Goal: Transaction & Acquisition: Book appointment/travel/reservation

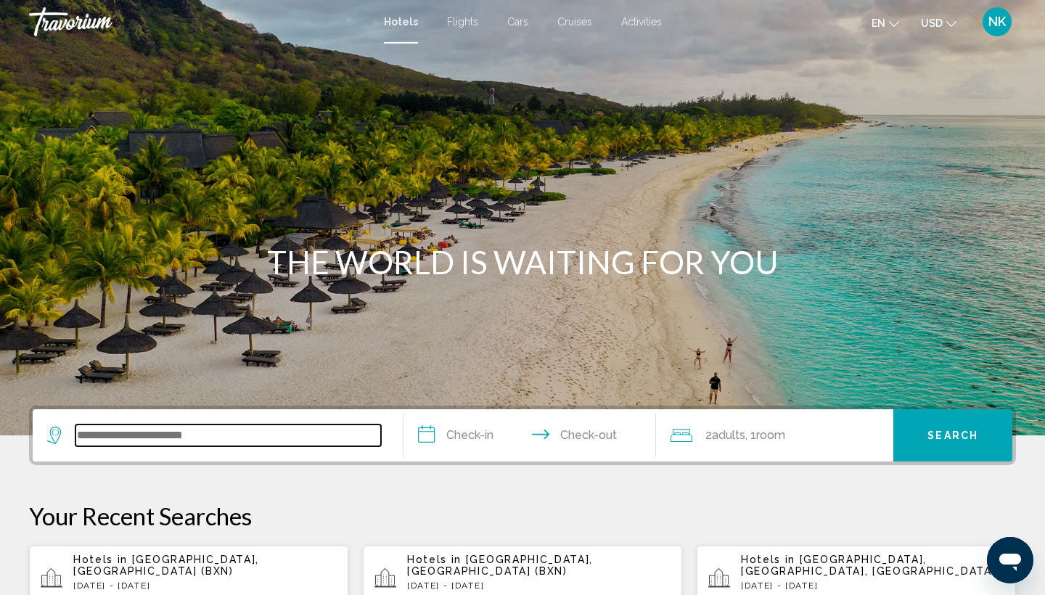
click at [186, 436] on input "Search widget" at bounding box center [227, 435] width 305 height 22
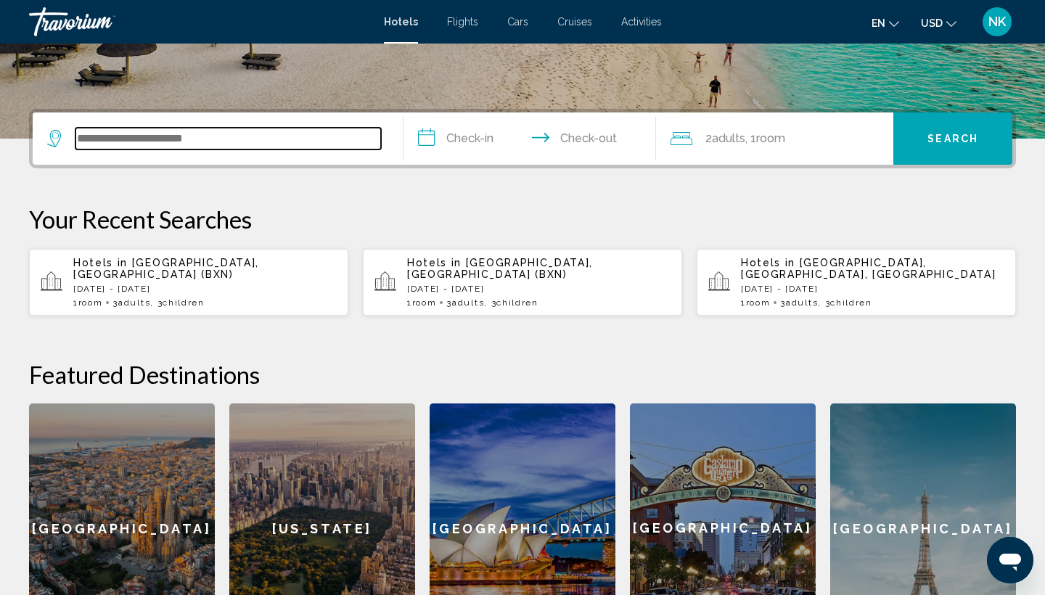
scroll to position [358, 0]
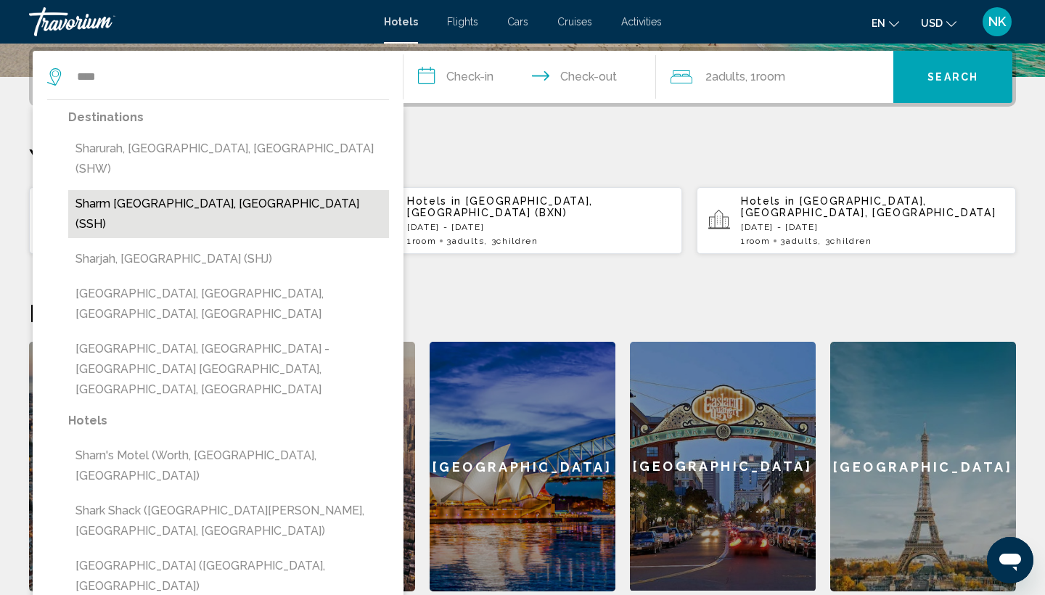
click at [152, 190] on button "Sharm [GEOGRAPHIC_DATA], [GEOGRAPHIC_DATA] (SSH)" at bounding box center [228, 214] width 321 height 48
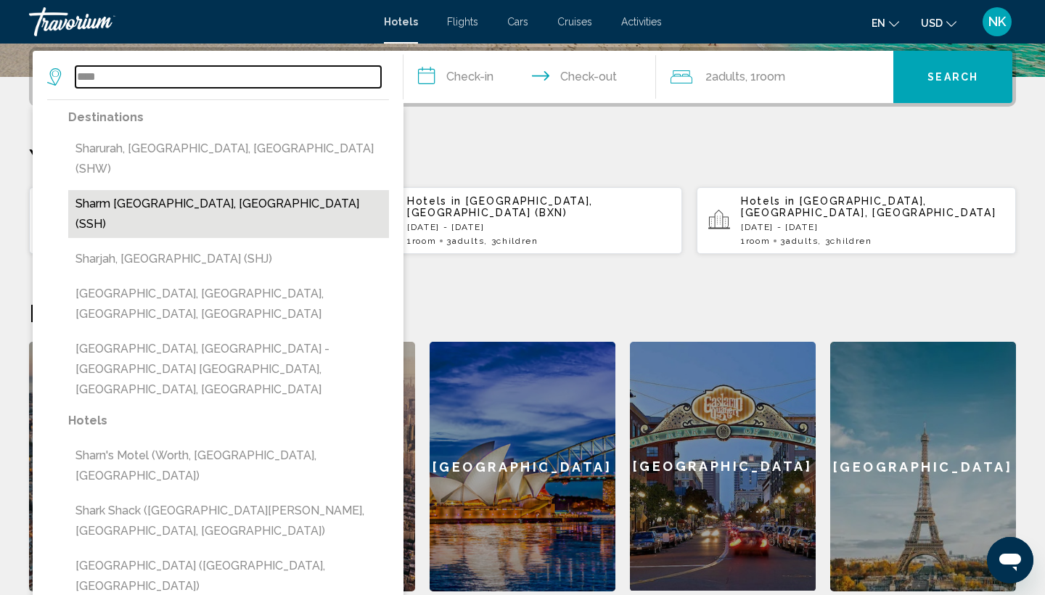
type input "**********"
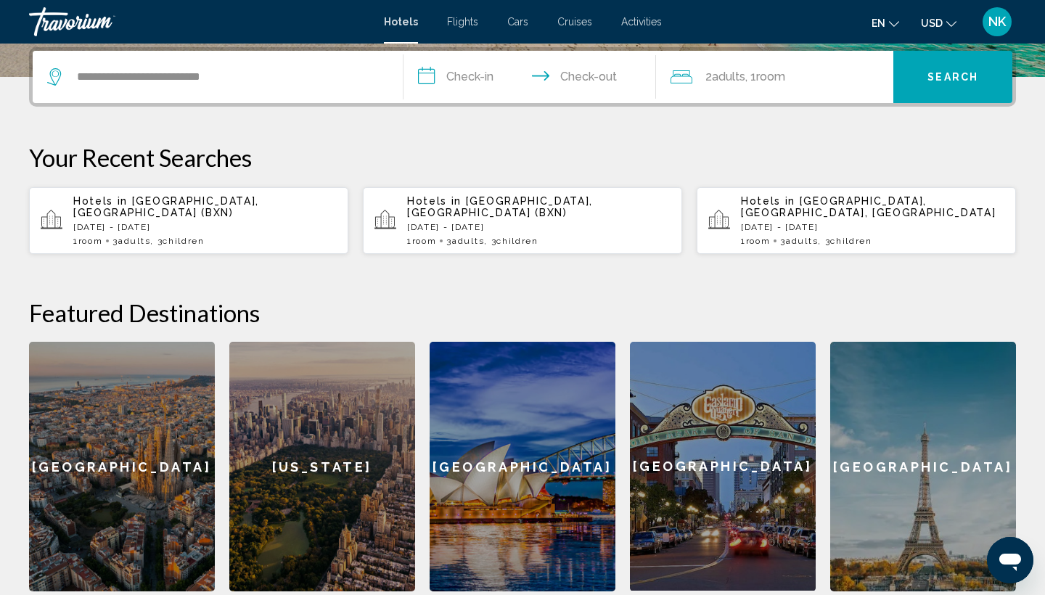
click at [427, 78] on input "**********" at bounding box center [532, 79] width 258 height 57
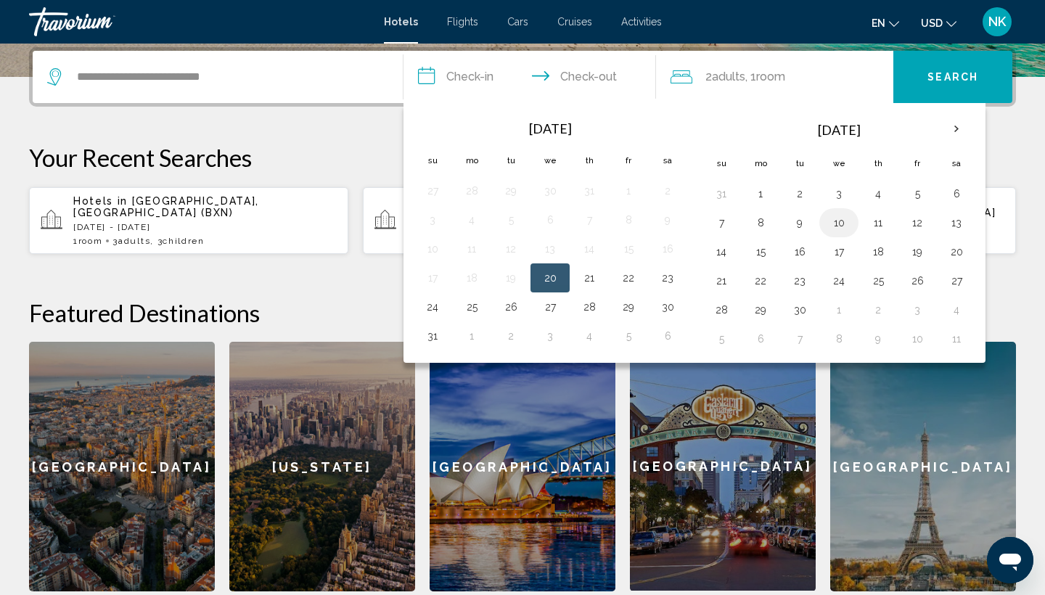
click at [835, 223] on button "10" at bounding box center [838, 223] width 23 height 20
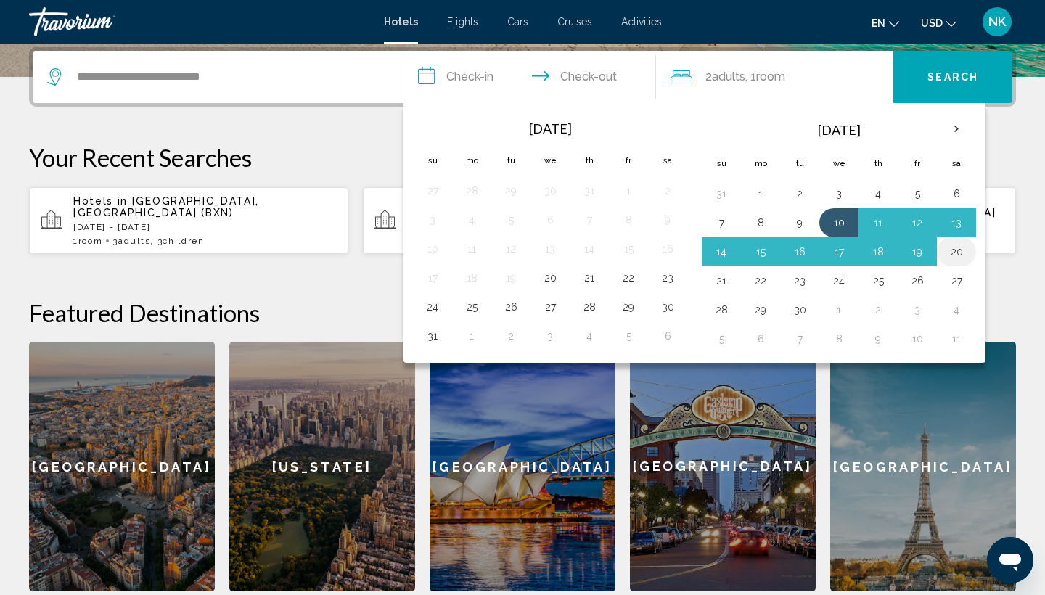
click at [959, 253] on button "20" at bounding box center [956, 252] width 23 height 20
type input "**********"
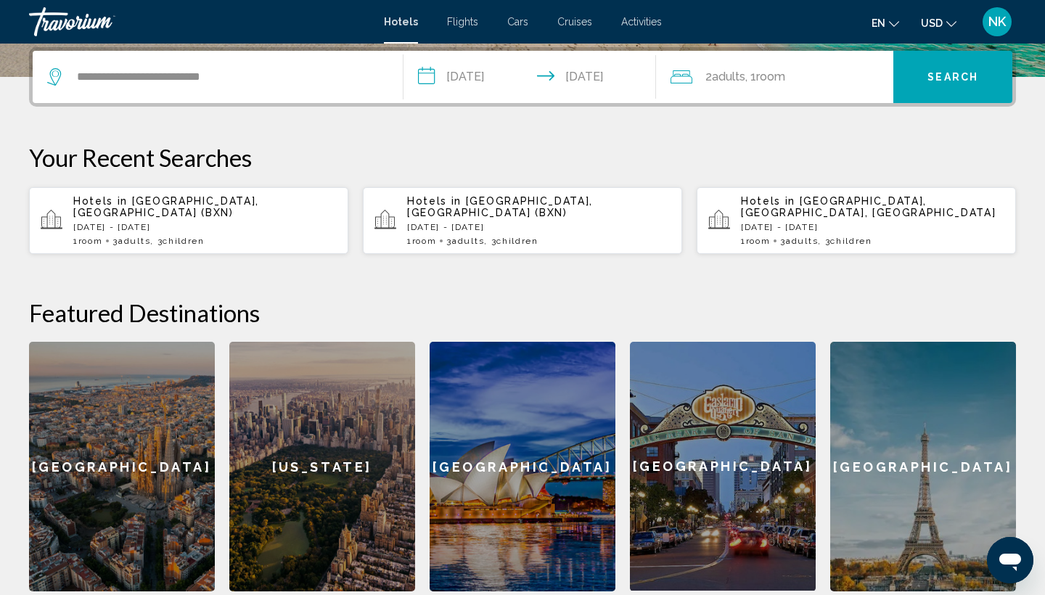
click at [716, 77] on span "Adults" at bounding box center [728, 77] width 33 height 14
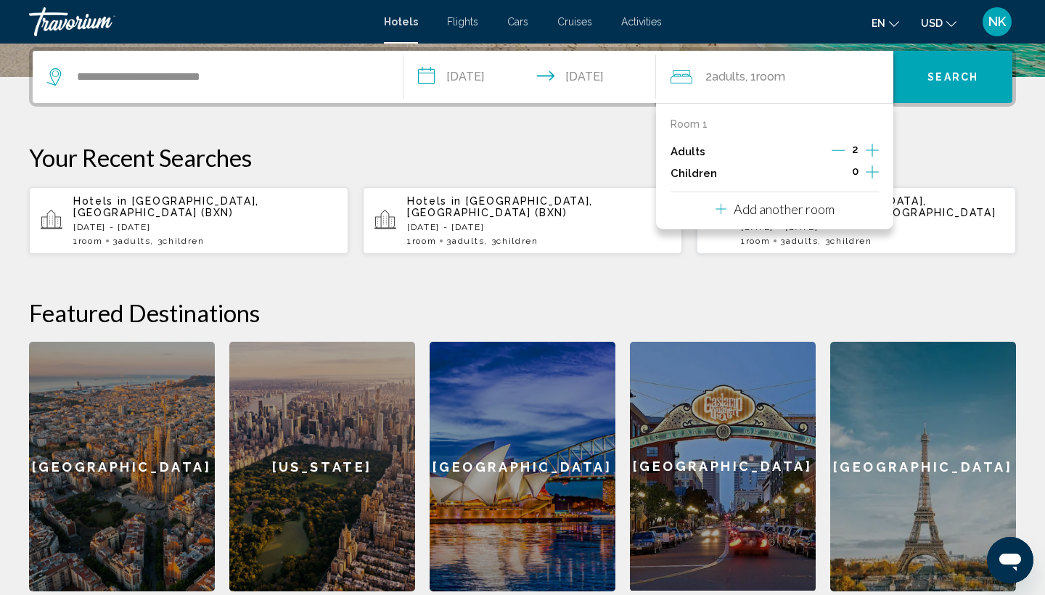
click at [868, 151] on icon "Increment adults" at bounding box center [872, 150] width 13 height 13
click at [871, 179] on icon "Increment children" at bounding box center [872, 171] width 13 height 17
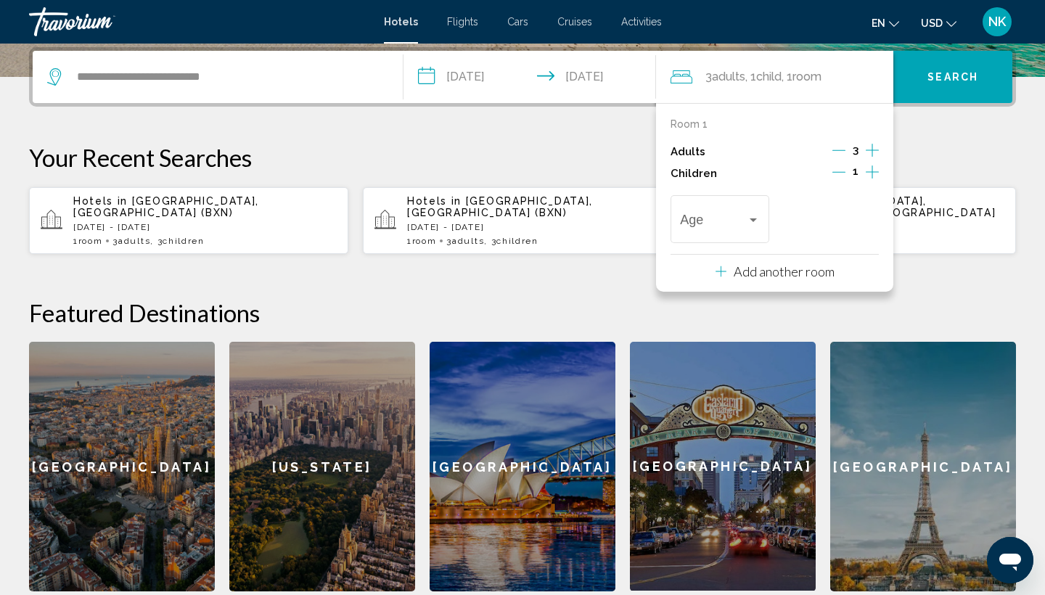
click at [871, 179] on icon "Increment children" at bounding box center [872, 171] width 13 height 17
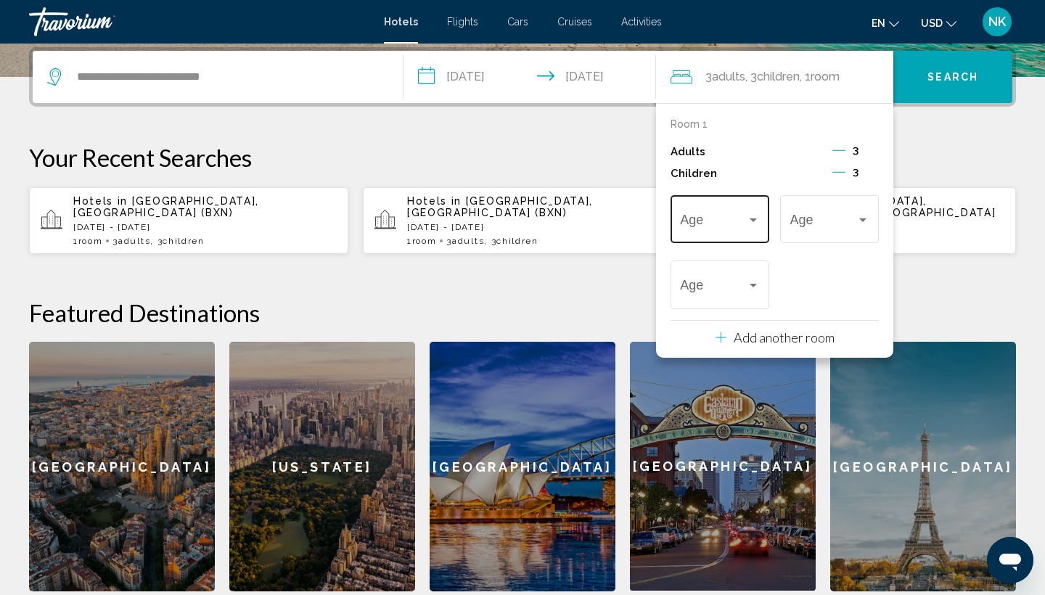
click at [752, 222] on div "Travelers: 3 adults, 3 children" at bounding box center [753, 220] width 7 height 4
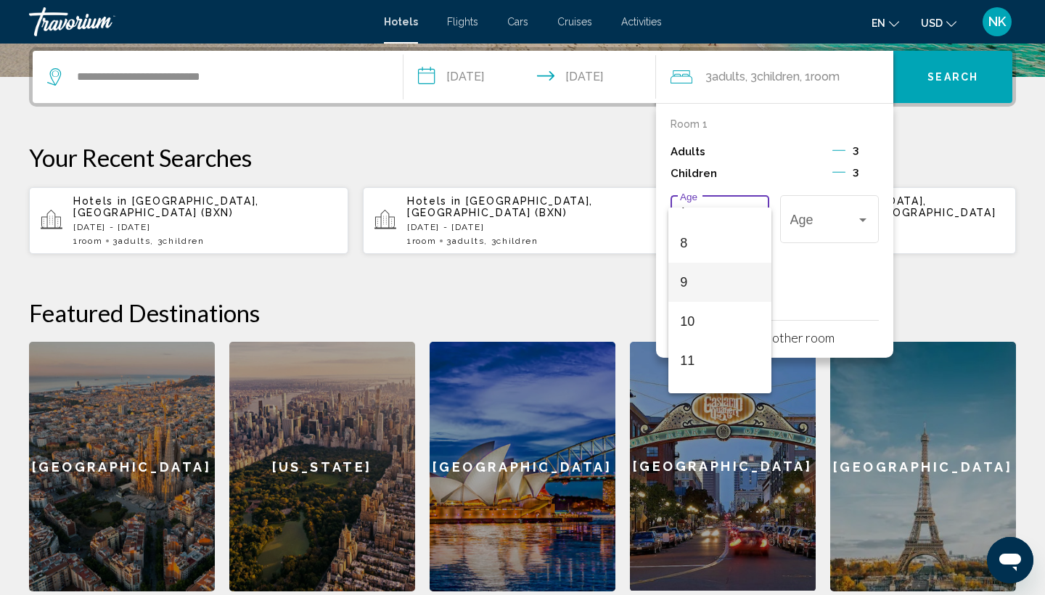
scroll to position [321, 0]
click at [699, 336] on span "11" at bounding box center [719, 337] width 79 height 39
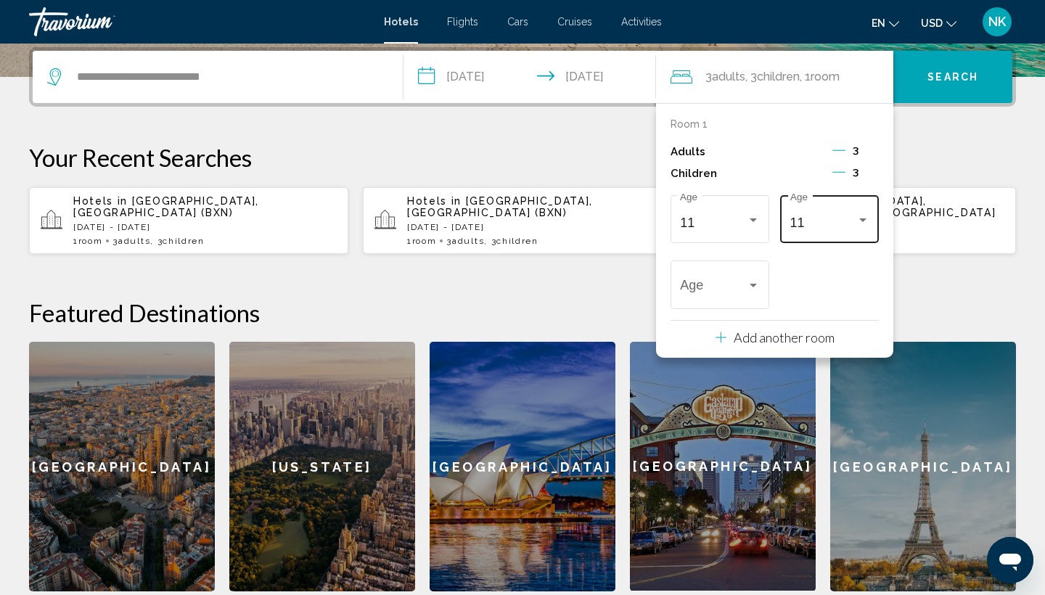
click at [855, 210] on div "11 Age" at bounding box center [829, 218] width 79 height 52
click at [810, 203] on span "6" at bounding box center [829, 200] width 79 height 39
click at [732, 294] on div "6" at bounding box center [713, 289] width 66 height 15
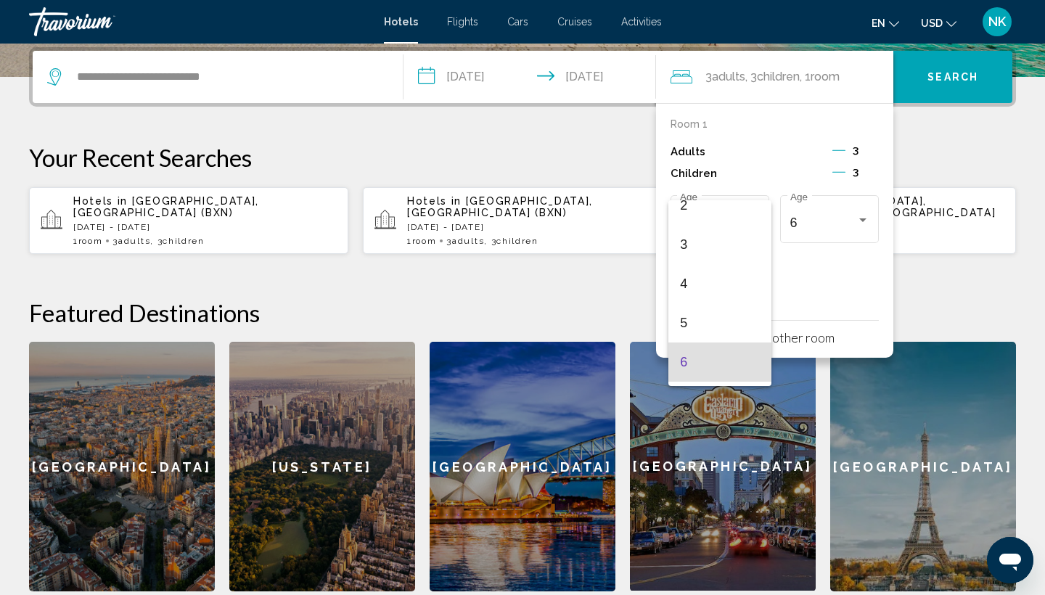
scroll to position [92, 0]
click at [705, 242] on span "3" at bounding box center [719, 245] width 79 height 39
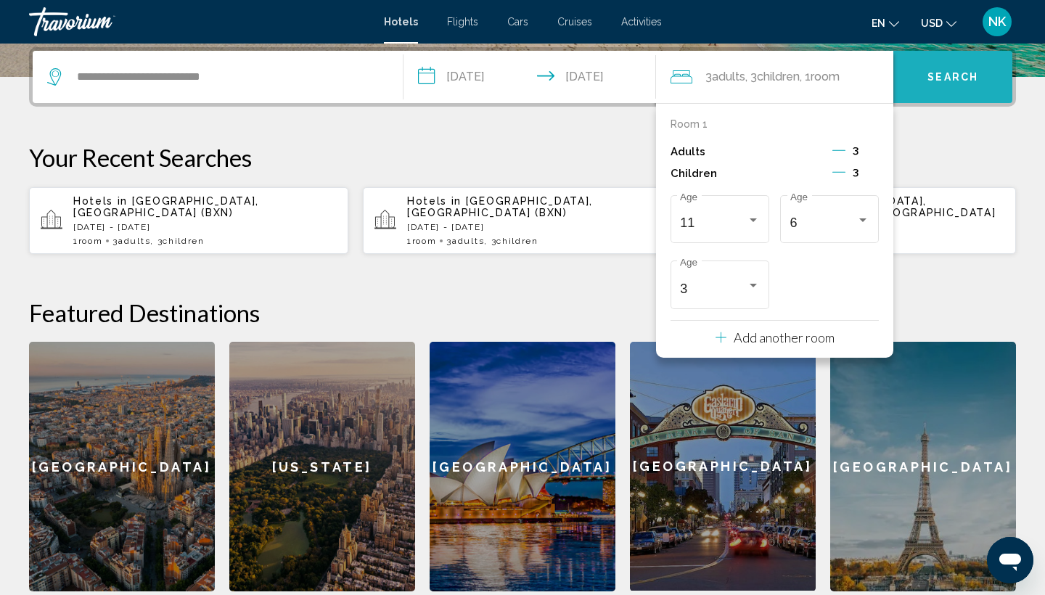
click at [963, 78] on span "Search" at bounding box center [952, 78] width 51 height 12
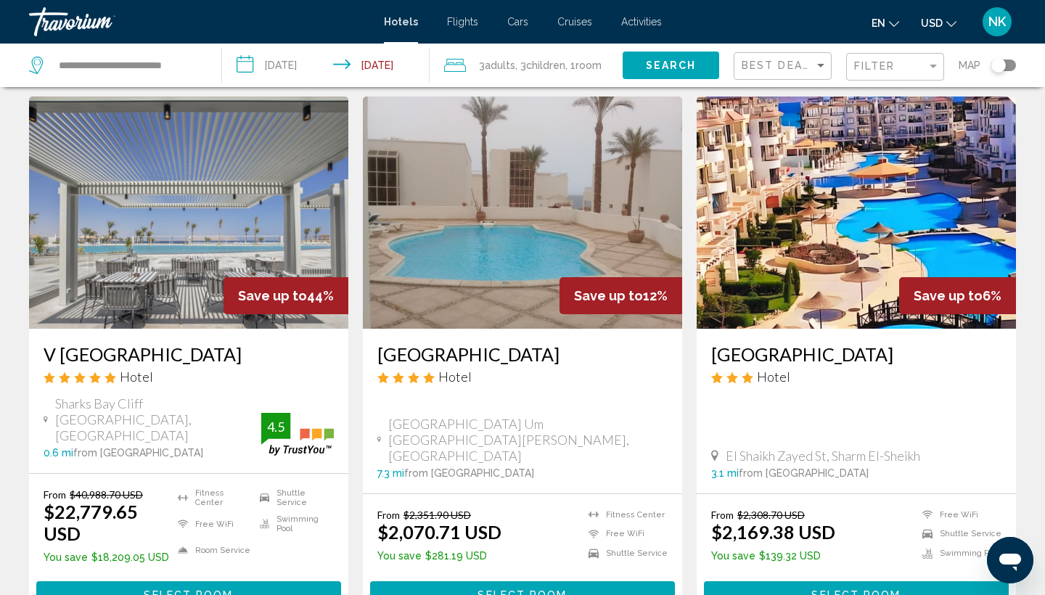
scroll to position [45, 0]
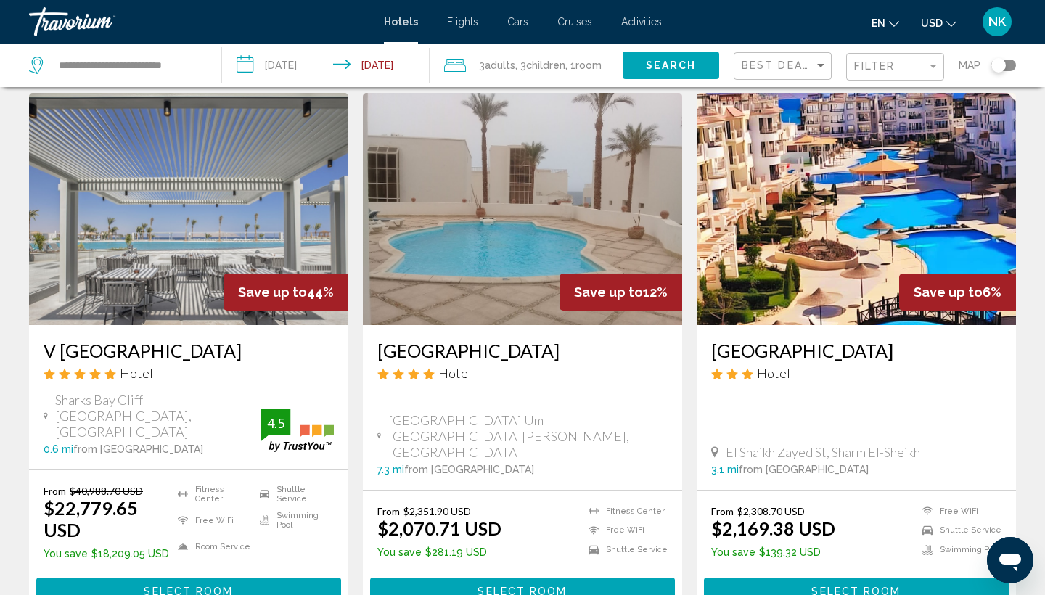
drag, startPoint x: 705, startPoint y: 347, endPoint x: 863, endPoint y: 351, distance: 157.5
click at [863, 351] on div "[GEOGRAPHIC_DATA] Hotel [GEOGRAPHIC_DATA], [GEOGRAPHIC_DATA] 3.1 mi from [GEOGR…" at bounding box center [856, 407] width 319 height 165
copy h3 "[GEOGRAPHIC_DATA]"
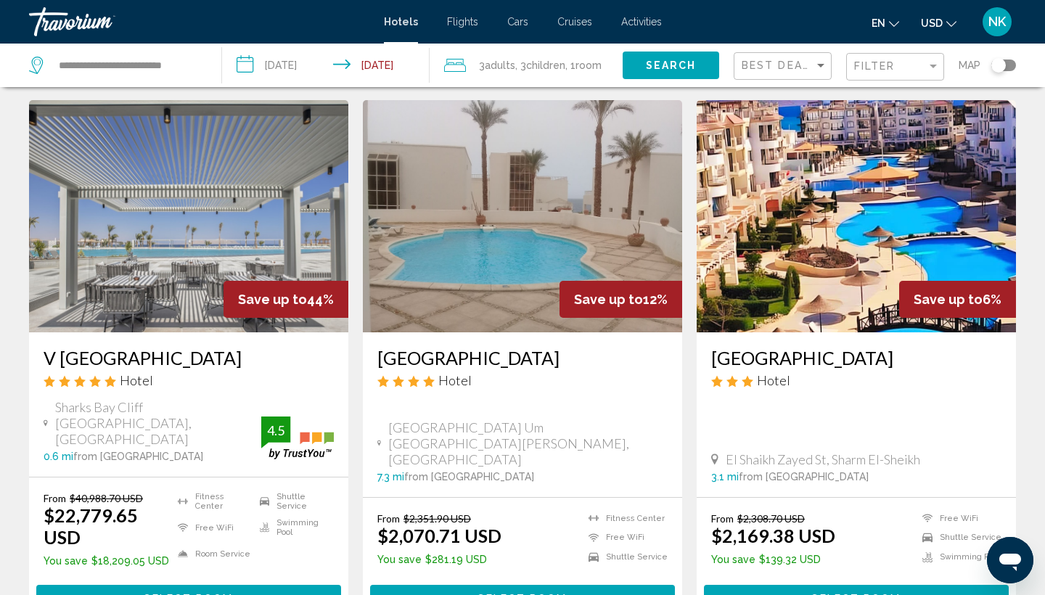
scroll to position [37, 0]
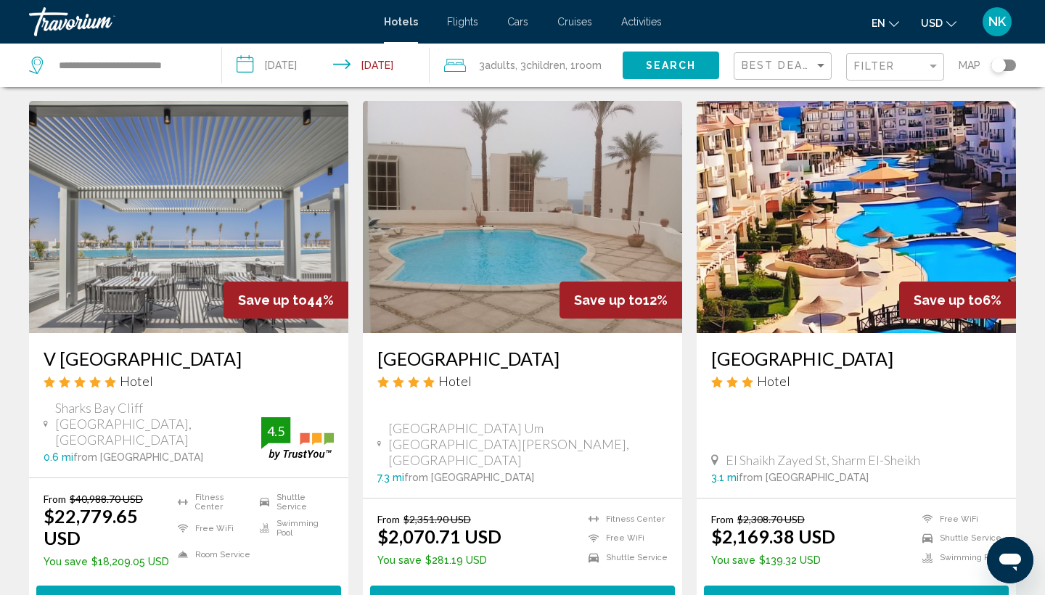
drag, startPoint x: 374, startPoint y: 358, endPoint x: 559, endPoint y: 359, distance: 185.0
click at [559, 358] on div "[GEOGRAPHIC_DATA] Hotel [GEOGRAPHIC_DATA] [GEOGRAPHIC_DATA], [GEOGRAPHIC_DATA] …" at bounding box center [522, 415] width 319 height 165
copy h3 "[GEOGRAPHIC_DATA]"
click at [482, 359] on h3 "[GEOGRAPHIC_DATA]" at bounding box center [522, 359] width 290 height 22
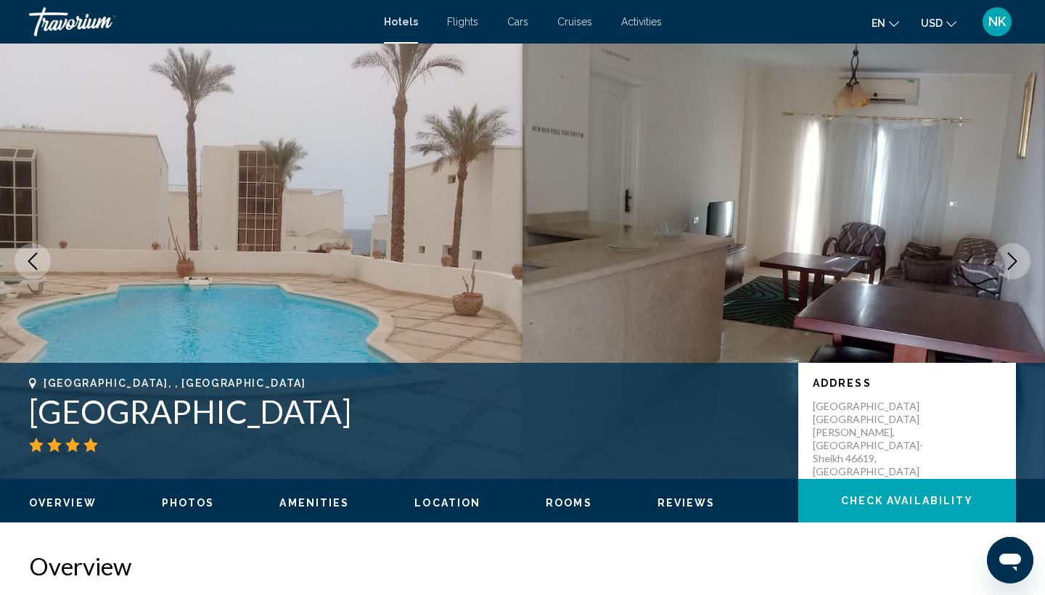
click at [1019, 260] on icon "Next image" at bounding box center [1011, 261] width 17 height 17
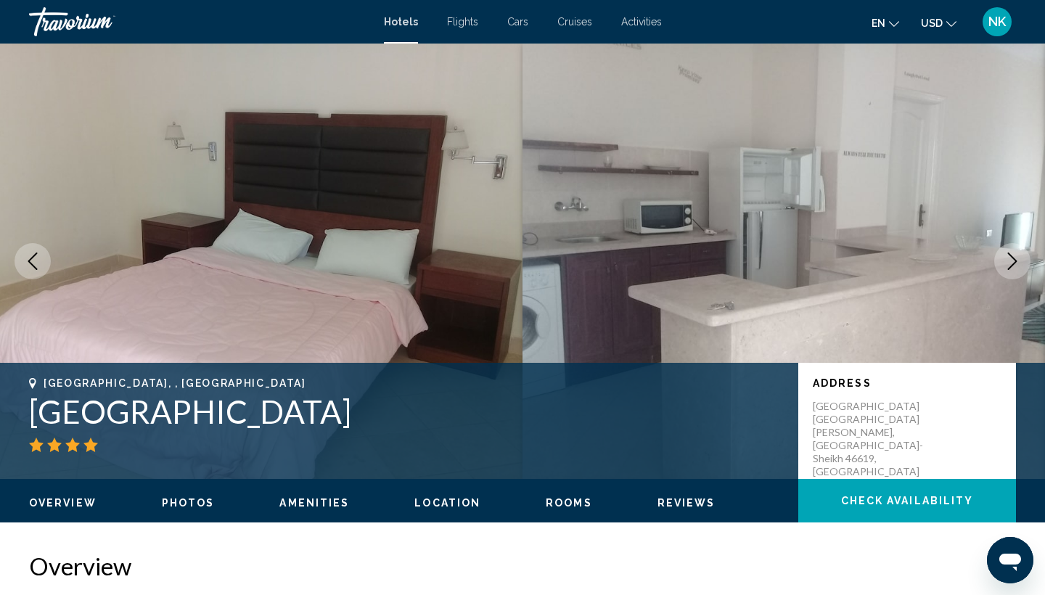
click at [1019, 260] on icon "Next image" at bounding box center [1011, 261] width 17 height 17
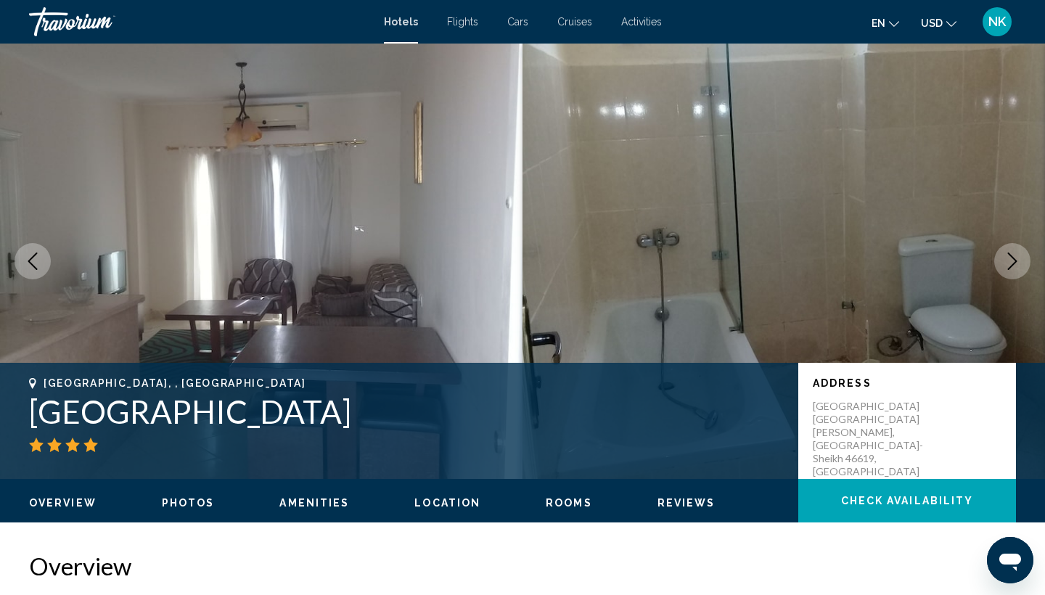
click at [1019, 260] on icon "Next image" at bounding box center [1011, 261] width 17 height 17
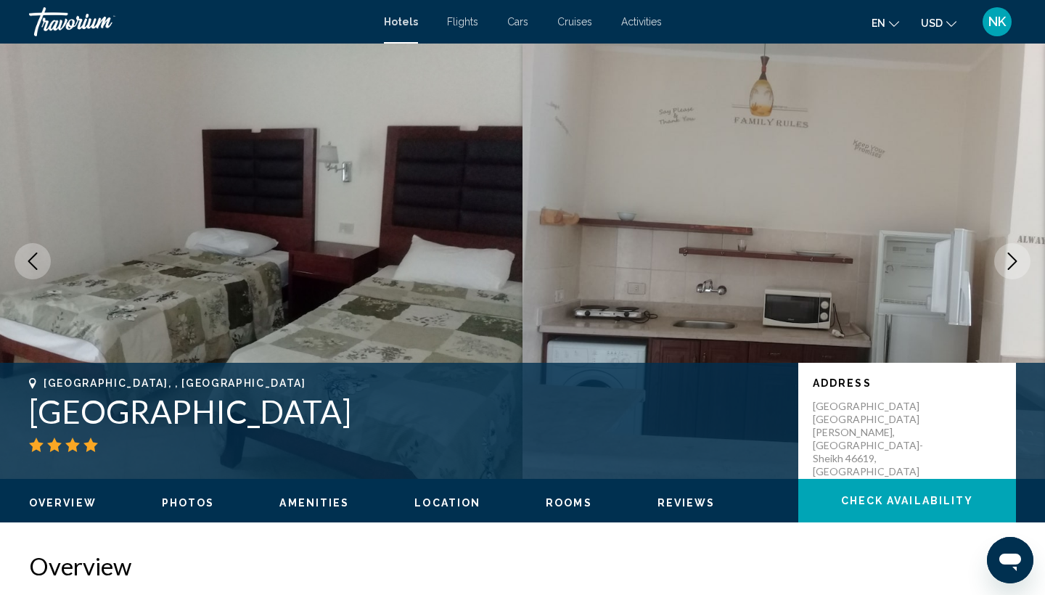
click at [1020, 259] on icon "Next image" at bounding box center [1011, 261] width 17 height 17
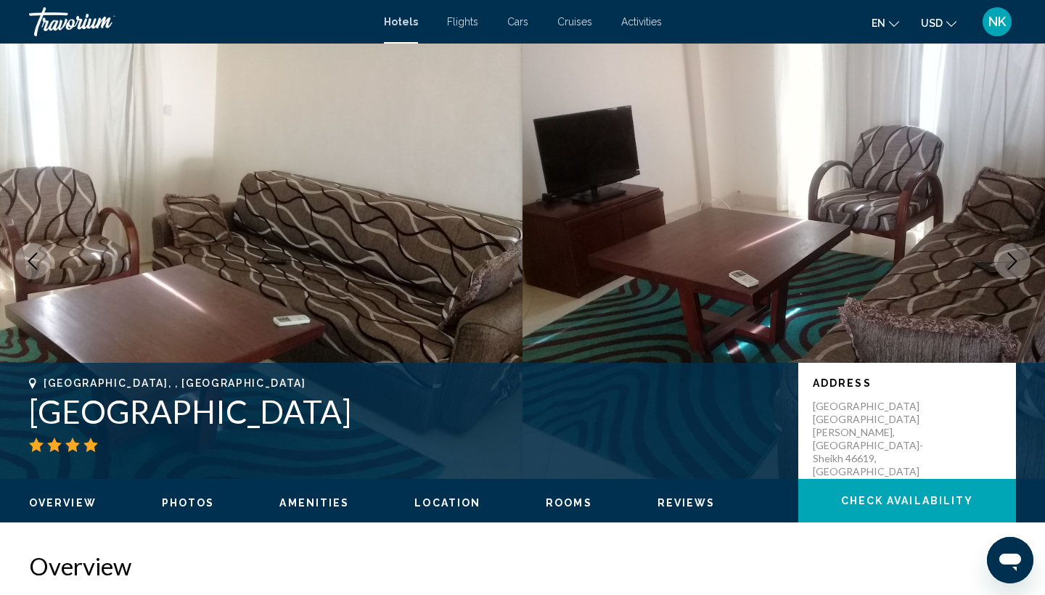
click at [28, 259] on icon "Previous image" at bounding box center [32, 261] width 17 height 17
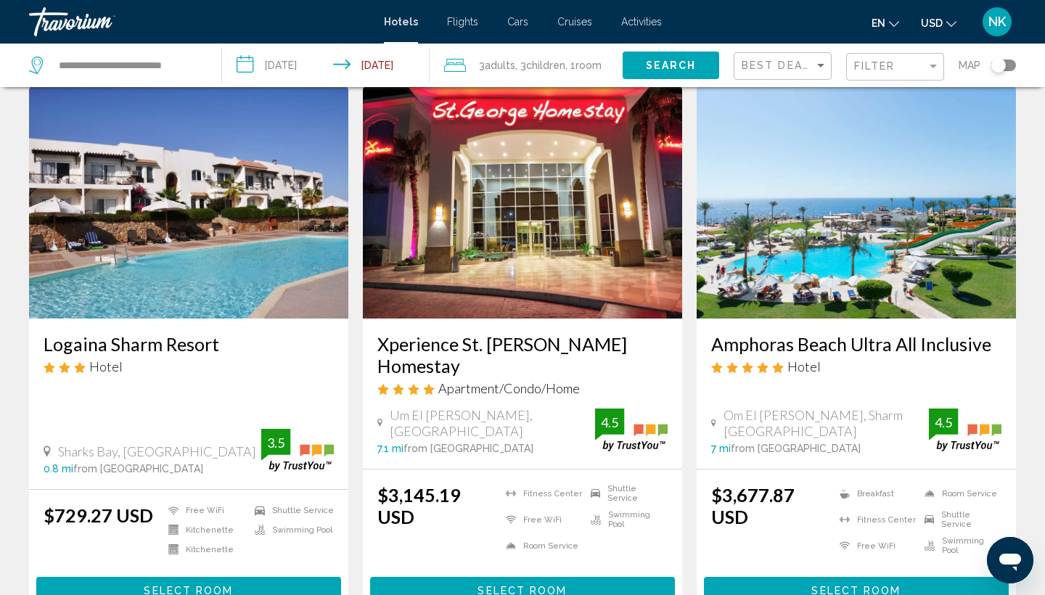
scroll to position [603, 0]
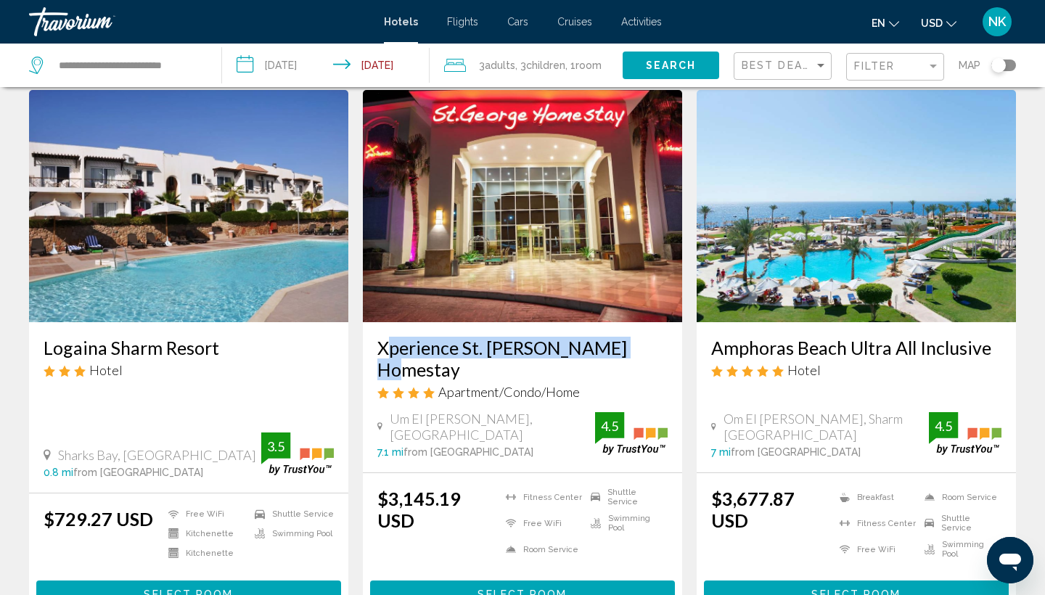
drag, startPoint x: 377, startPoint y: 334, endPoint x: 636, endPoint y: 340, distance: 259.8
click at [636, 340] on div "Xperience St. [PERSON_NAME] Homestay Apartment/Condo/Home Um [GEOGRAPHIC_DATA][…" at bounding box center [522, 397] width 319 height 150
copy h3 "Xperience St. [PERSON_NAME] Homestay"
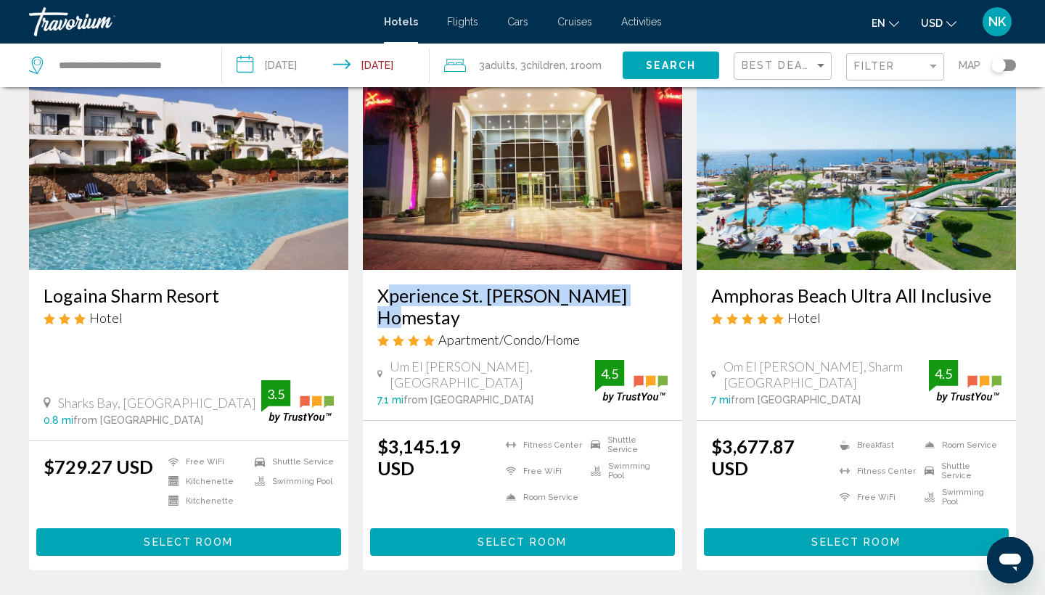
scroll to position [661, 0]
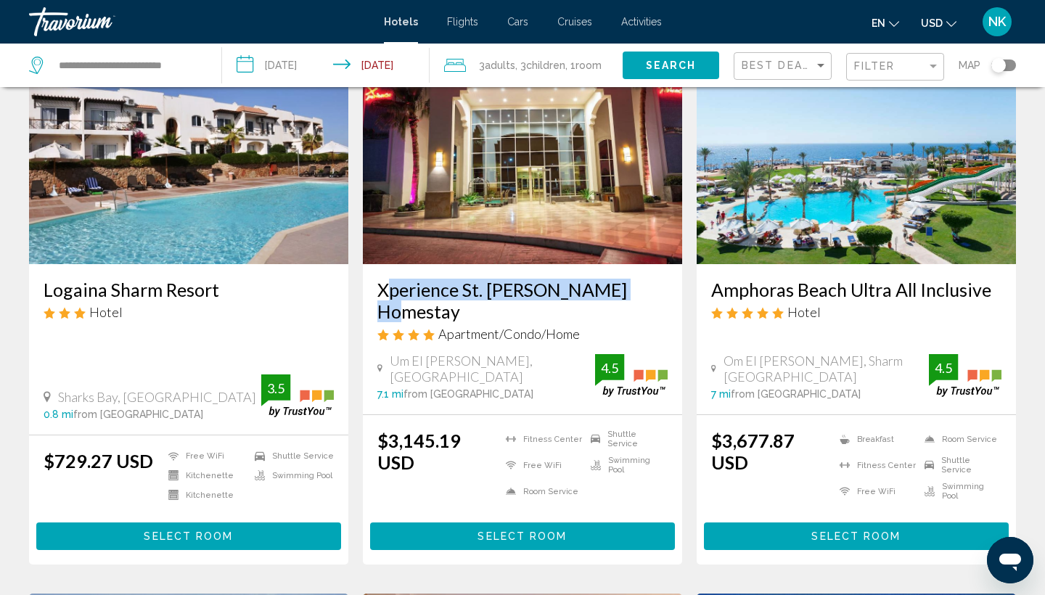
drag, startPoint x: 707, startPoint y: 276, endPoint x: 1003, endPoint y: 275, distance: 296.8
click at [1003, 275] on div "Amphoras Beach Ultra All Inclusive Hotel Om [GEOGRAPHIC_DATA][PERSON_NAME], [GE…" at bounding box center [856, 339] width 319 height 150
copy h3 "Amphoras Beach Ultra All Inclusive"
click at [805, 279] on h3 "Amphoras Beach Ultra All Inclusive" at bounding box center [856, 290] width 290 height 22
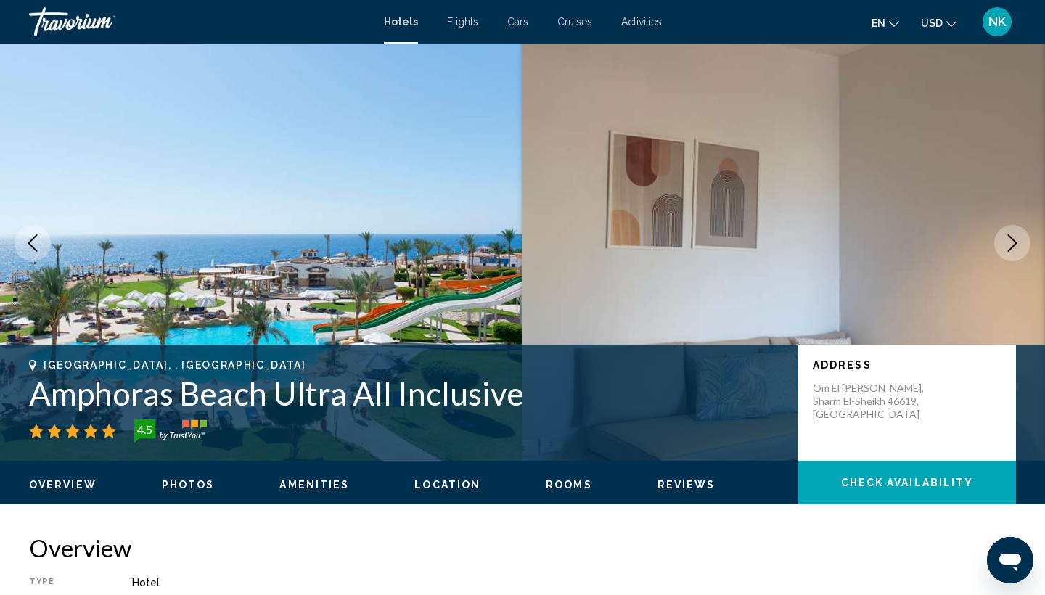
scroll to position [17, 0]
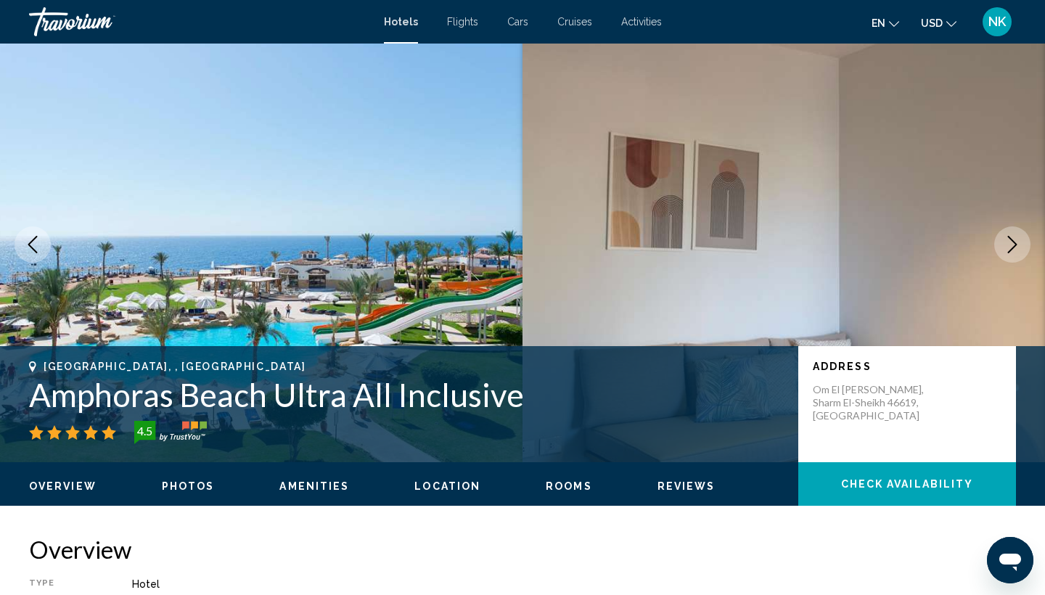
click at [1008, 246] on icon "Next image" at bounding box center [1011, 244] width 17 height 17
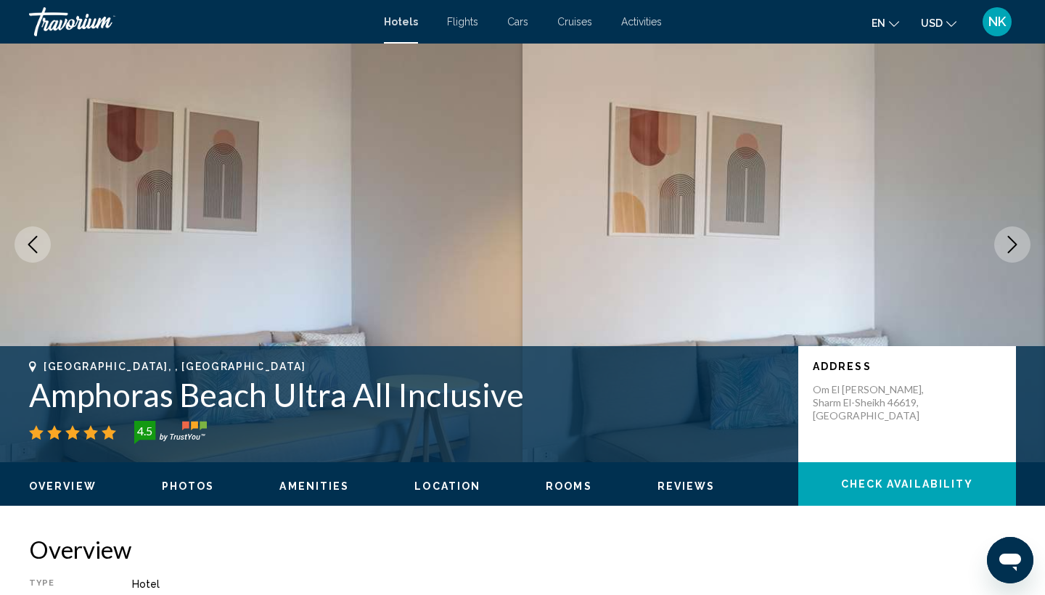
click at [1008, 246] on icon "Next image" at bounding box center [1011, 244] width 17 height 17
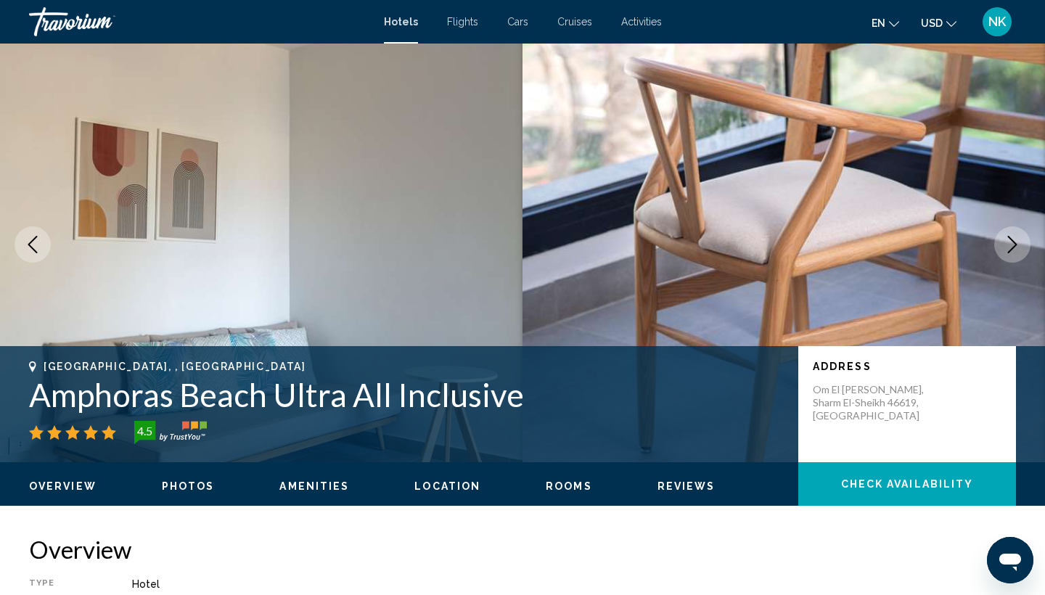
click at [1008, 246] on icon "Next image" at bounding box center [1011, 244] width 17 height 17
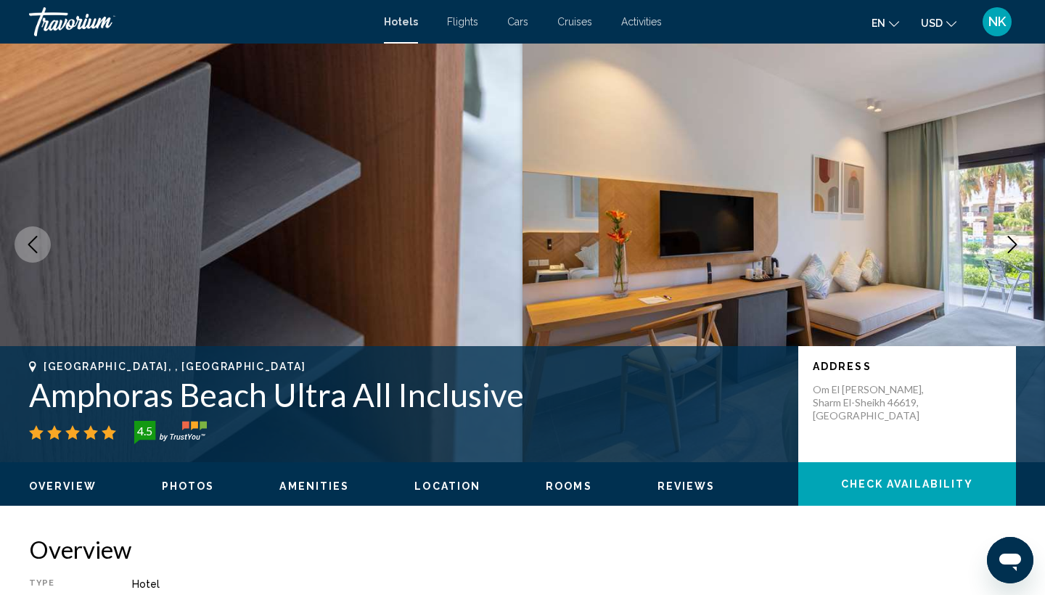
click at [1008, 246] on icon "Next image" at bounding box center [1011, 244] width 17 height 17
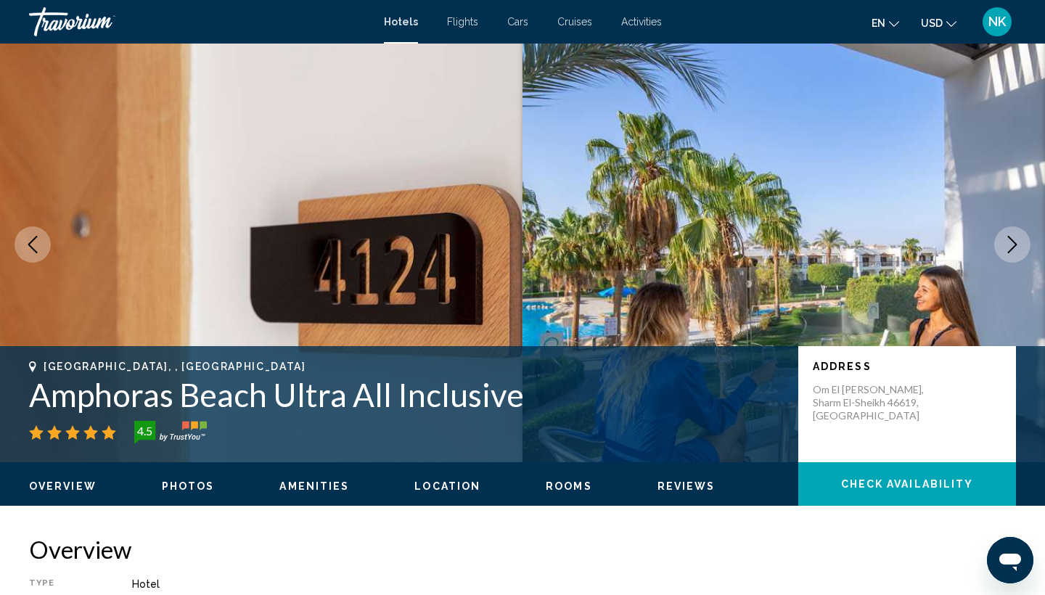
click at [1008, 246] on icon "Next image" at bounding box center [1011, 244] width 17 height 17
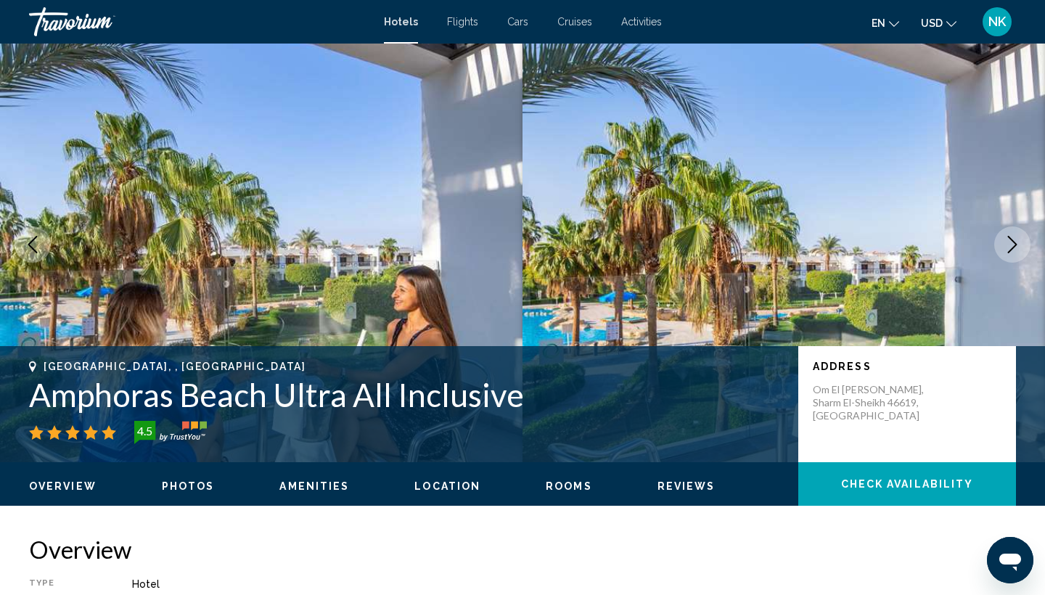
click at [1008, 246] on icon "Next image" at bounding box center [1011, 244] width 17 height 17
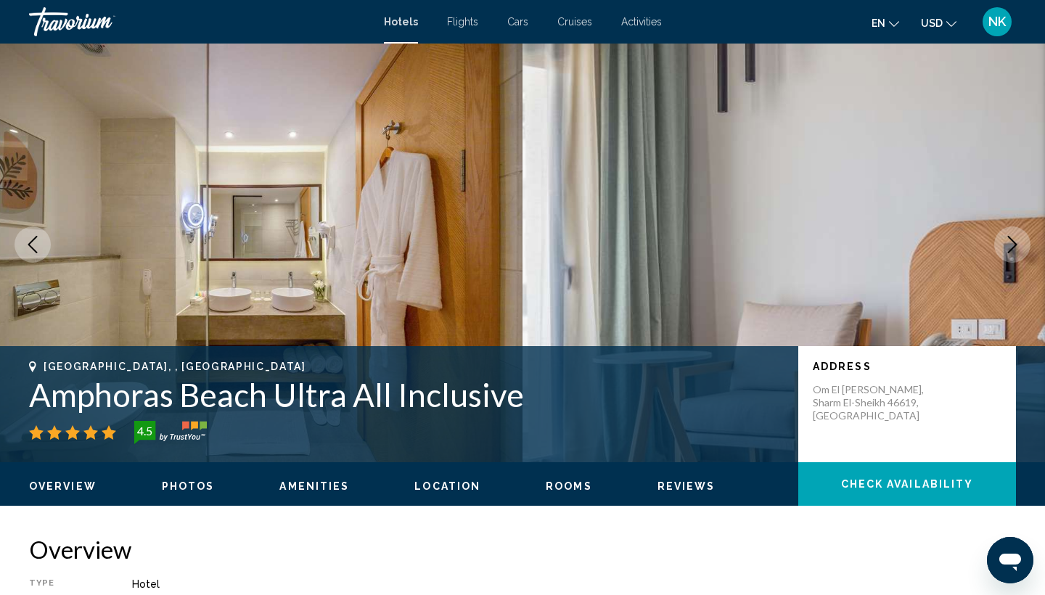
click at [1008, 246] on icon "Next image" at bounding box center [1011, 244] width 17 height 17
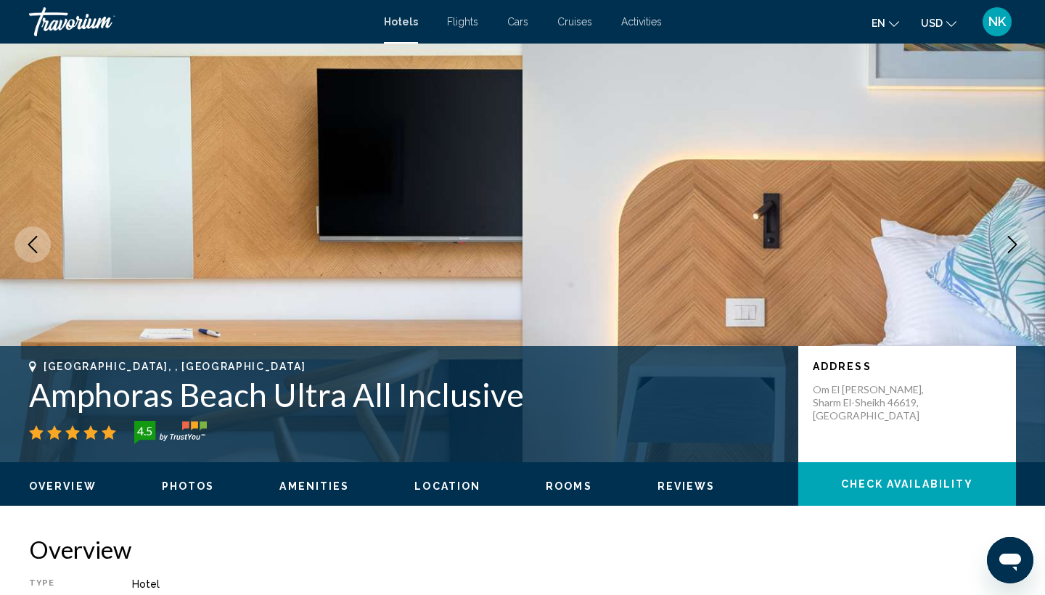
click at [1008, 246] on icon "Next image" at bounding box center [1011, 244] width 17 height 17
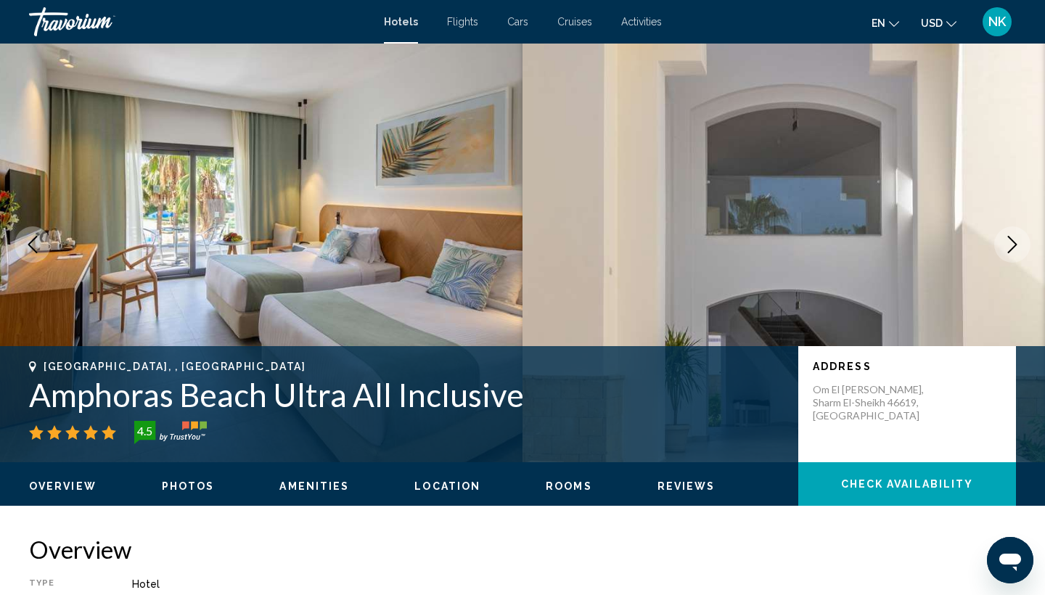
click at [1008, 246] on icon "Next image" at bounding box center [1011, 244] width 17 height 17
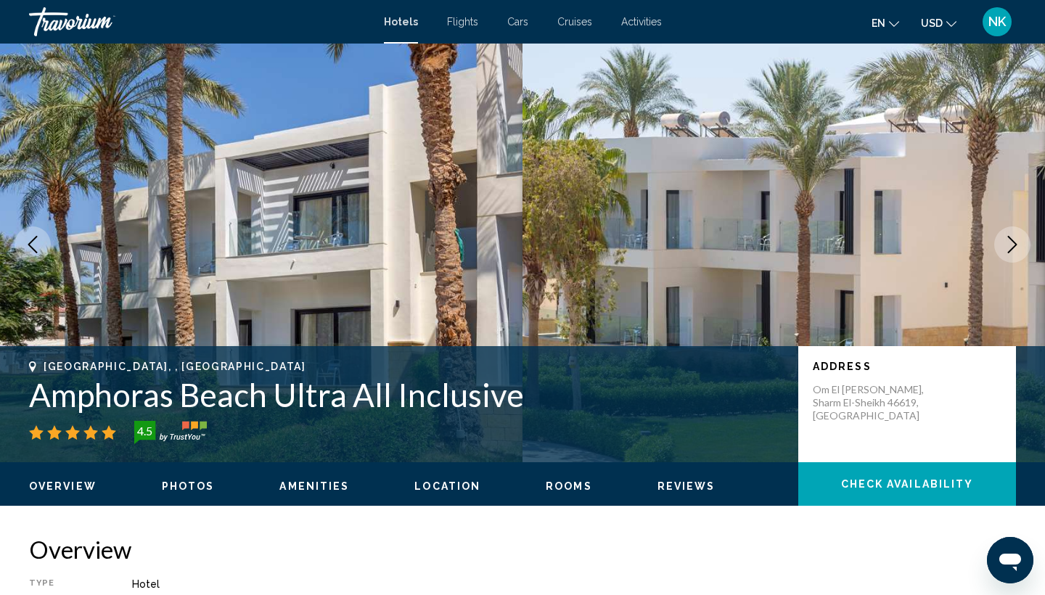
click at [1008, 246] on icon "Next image" at bounding box center [1011, 244] width 17 height 17
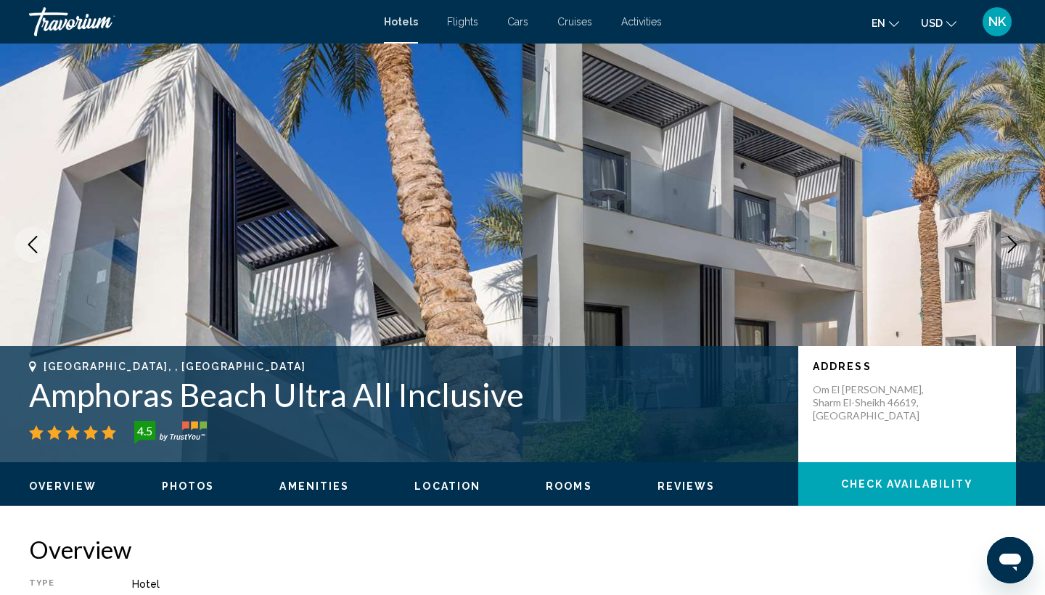
click at [1008, 246] on icon "Next image" at bounding box center [1011, 244] width 17 height 17
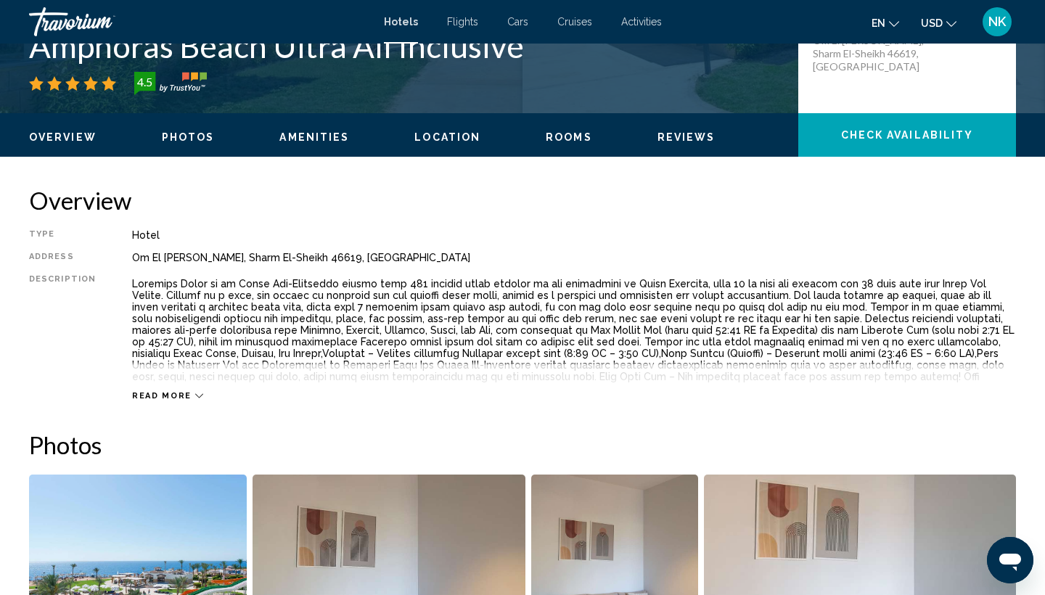
scroll to position [361, 0]
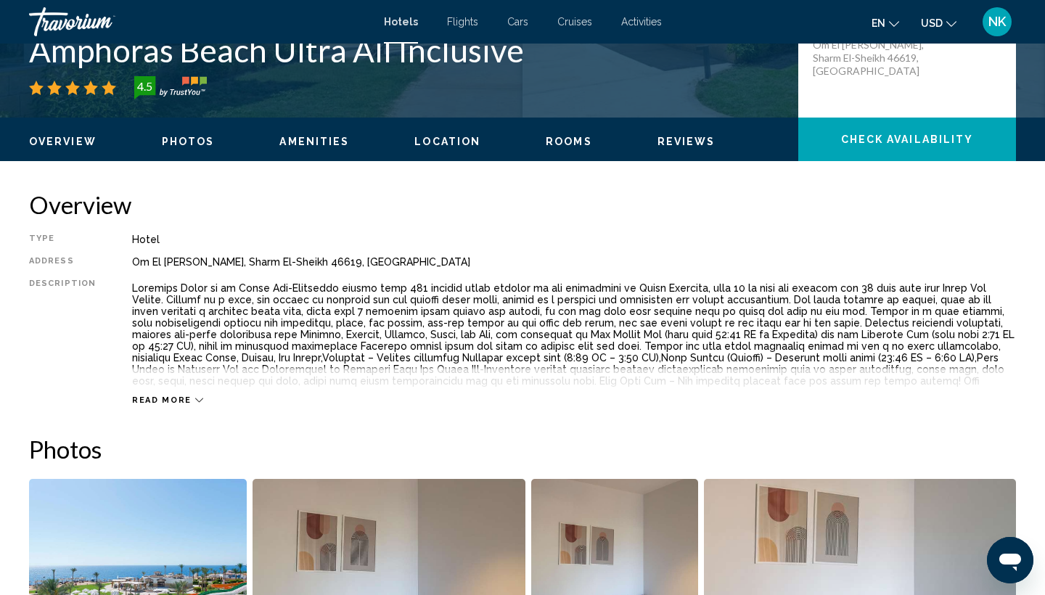
click at [194, 144] on span "Photos" at bounding box center [188, 142] width 53 height 12
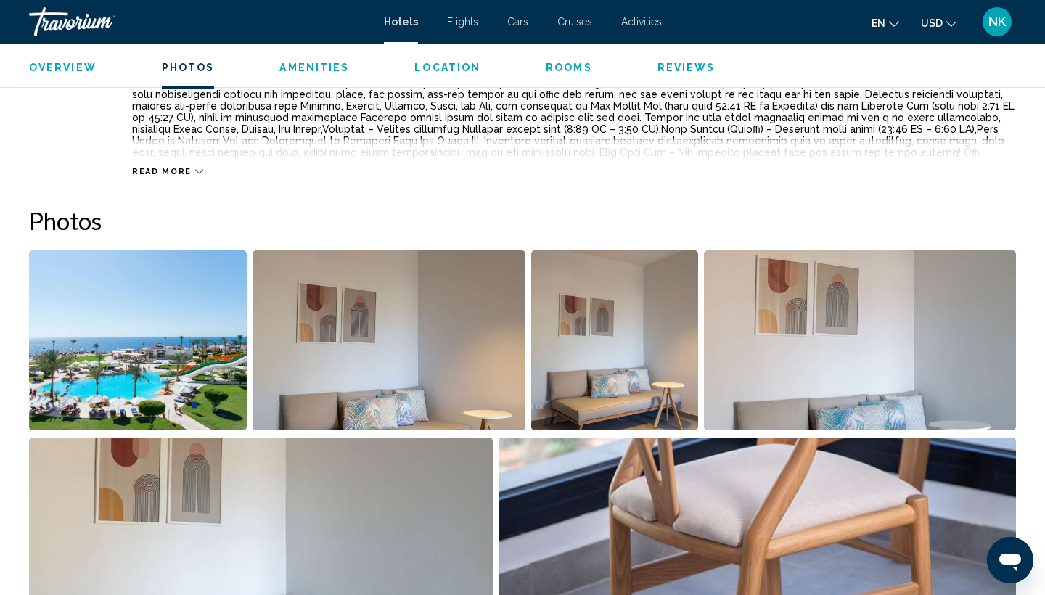
scroll to position [709, 0]
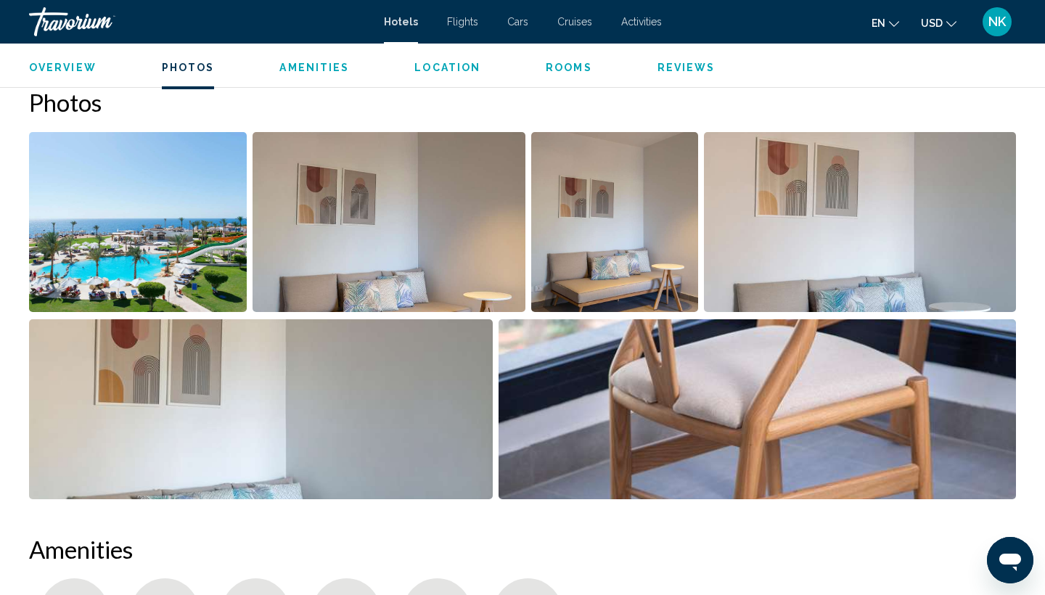
click at [301, 66] on span "Amenities" at bounding box center [314, 68] width 70 height 12
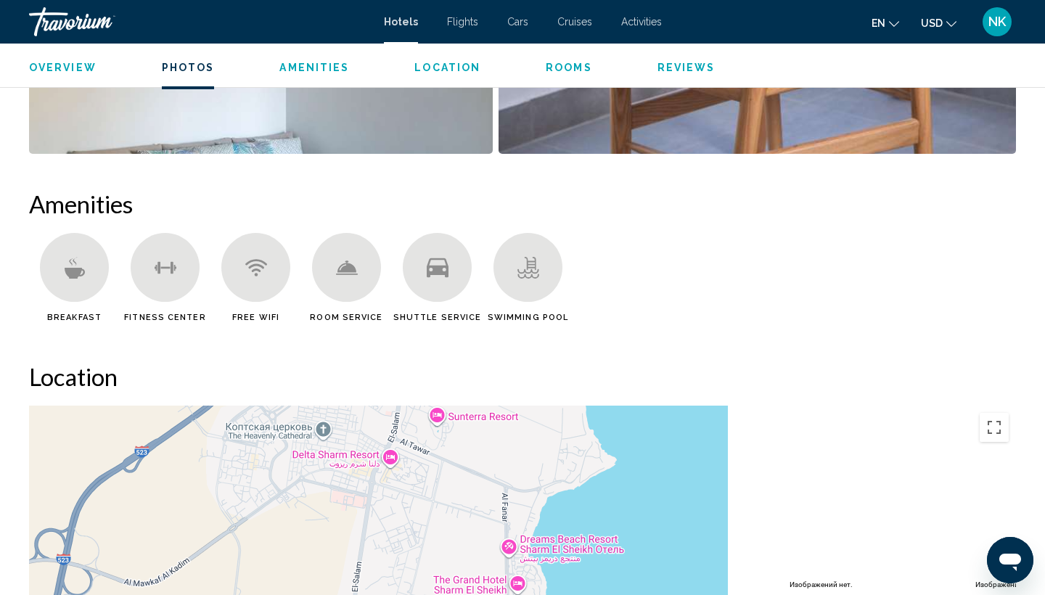
scroll to position [1157, 0]
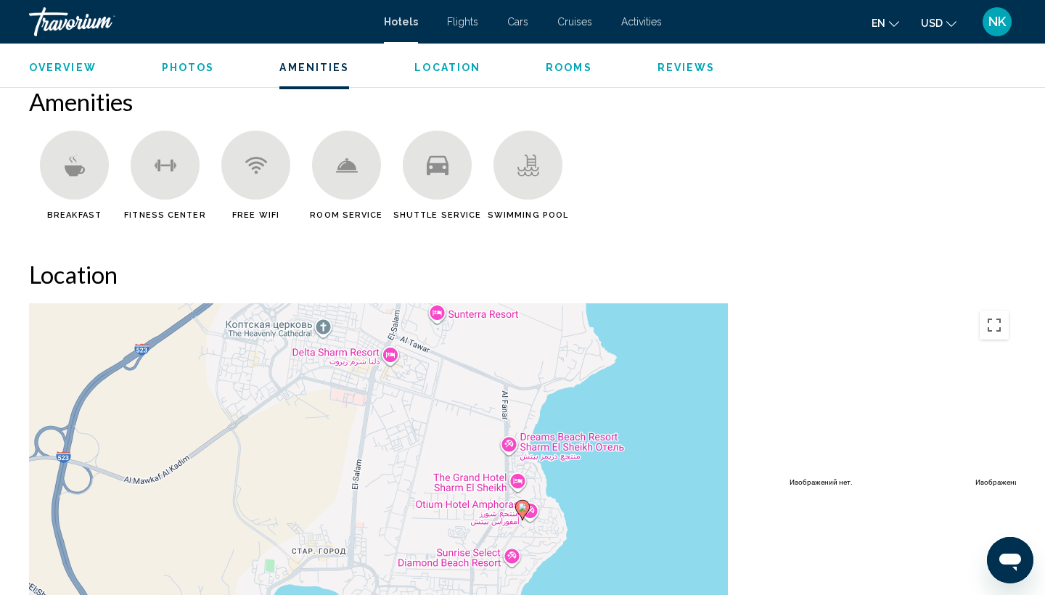
click at [427, 73] on span "Location" at bounding box center [447, 68] width 66 height 12
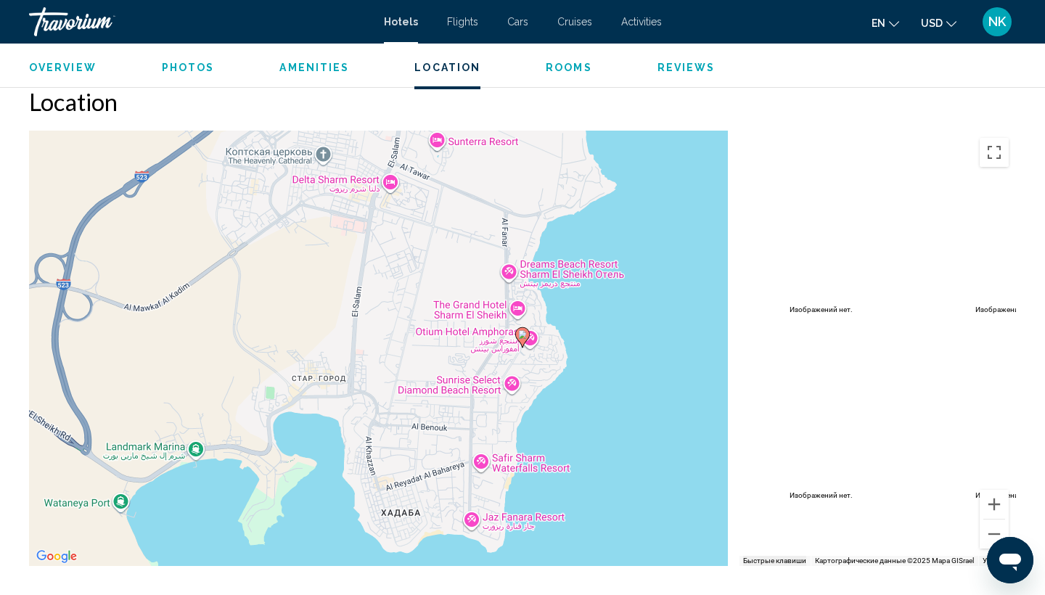
click at [546, 66] on span "Rooms" at bounding box center [569, 68] width 46 height 12
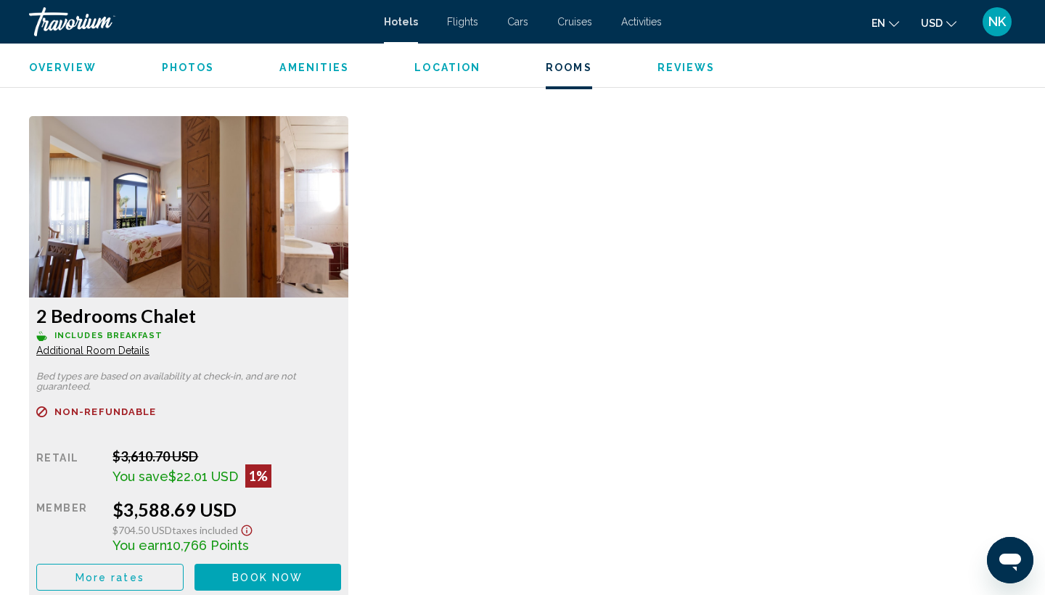
scroll to position [1925, 0]
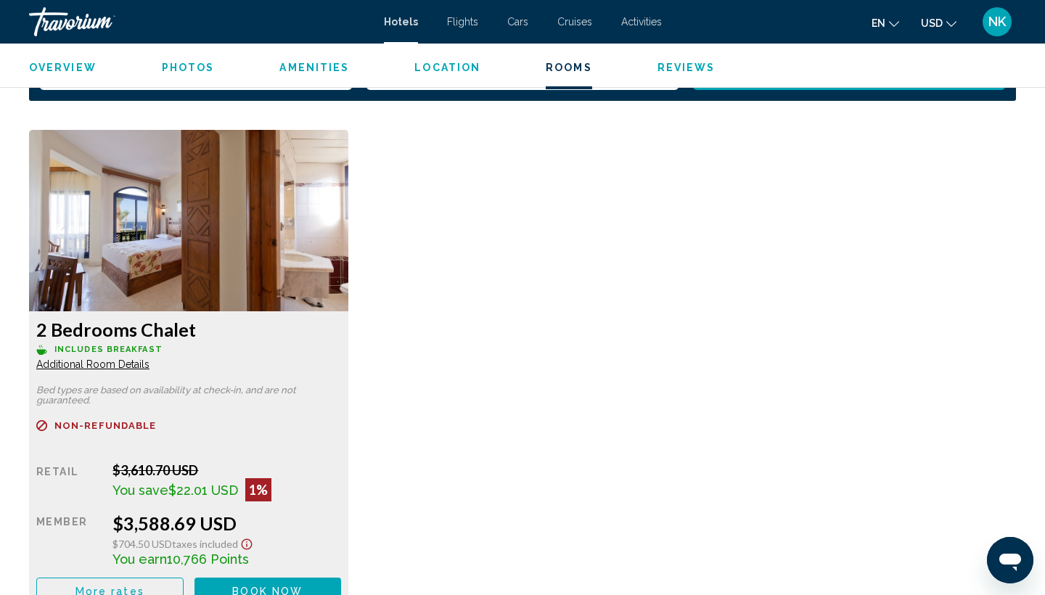
click at [678, 67] on span "Reviews" at bounding box center [686, 68] width 58 height 12
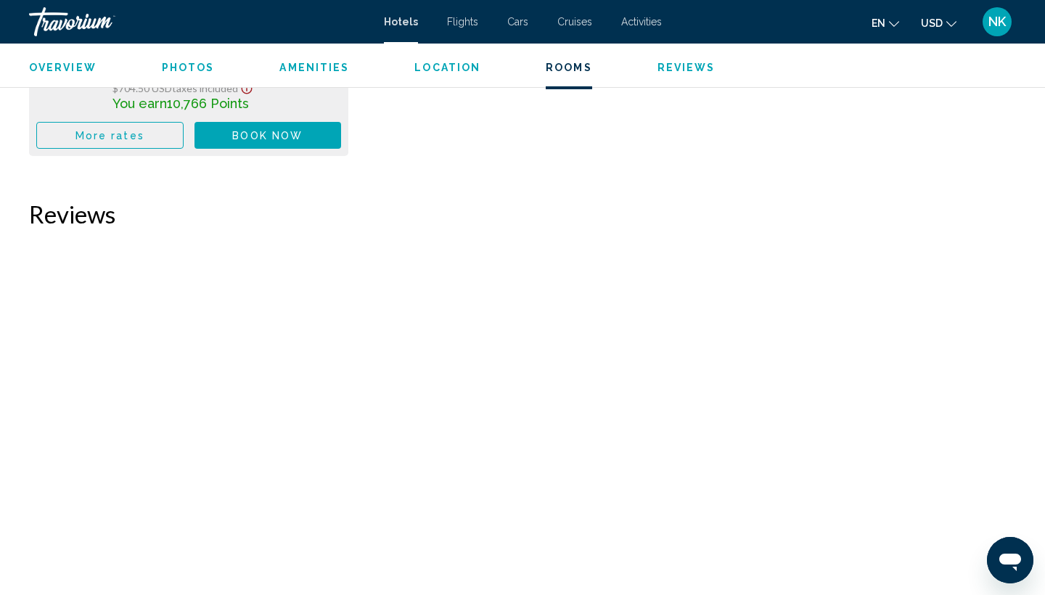
scroll to position [2496, 0]
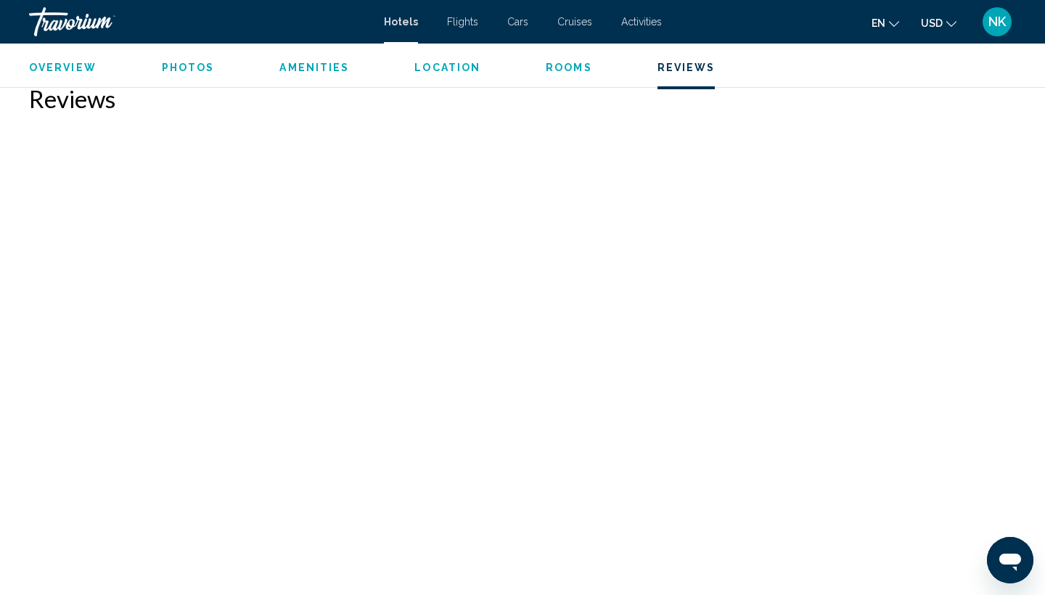
click at [71, 67] on span "Overview" at bounding box center [62, 68] width 67 height 12
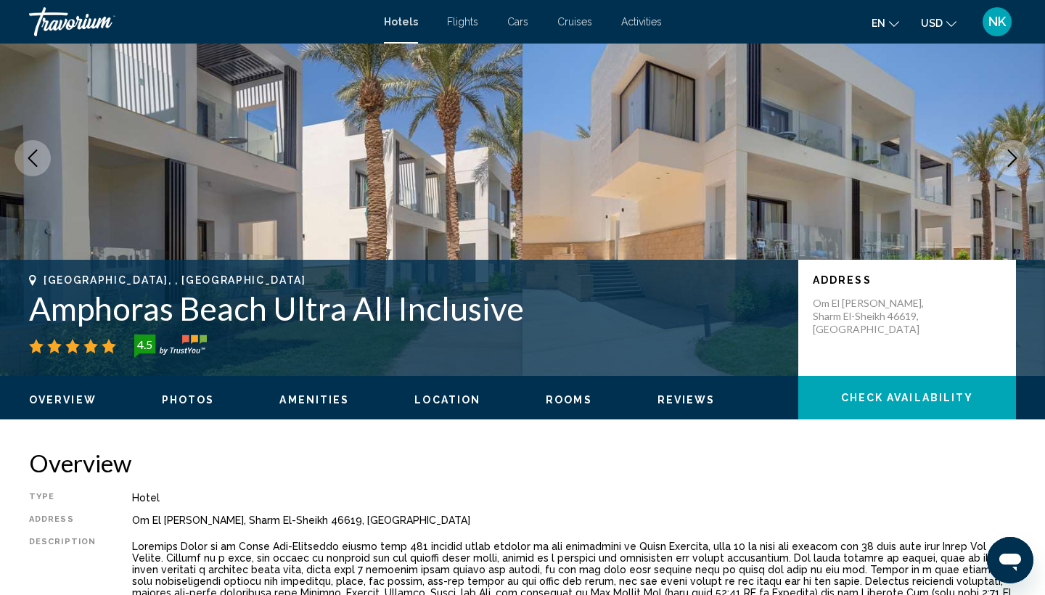
scroll to position [104, 0]
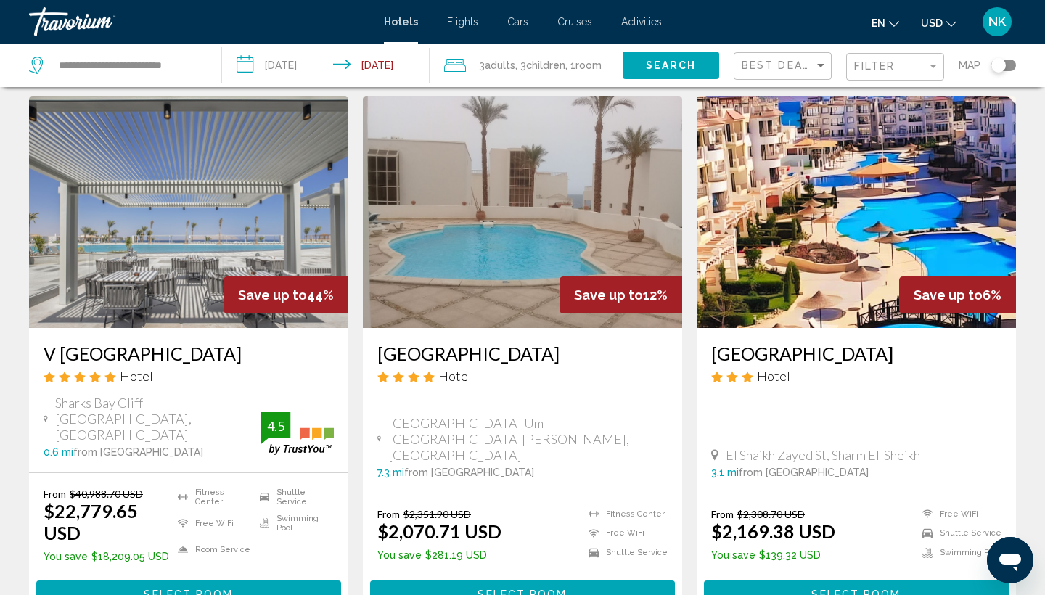
scroll to position [39, 0]
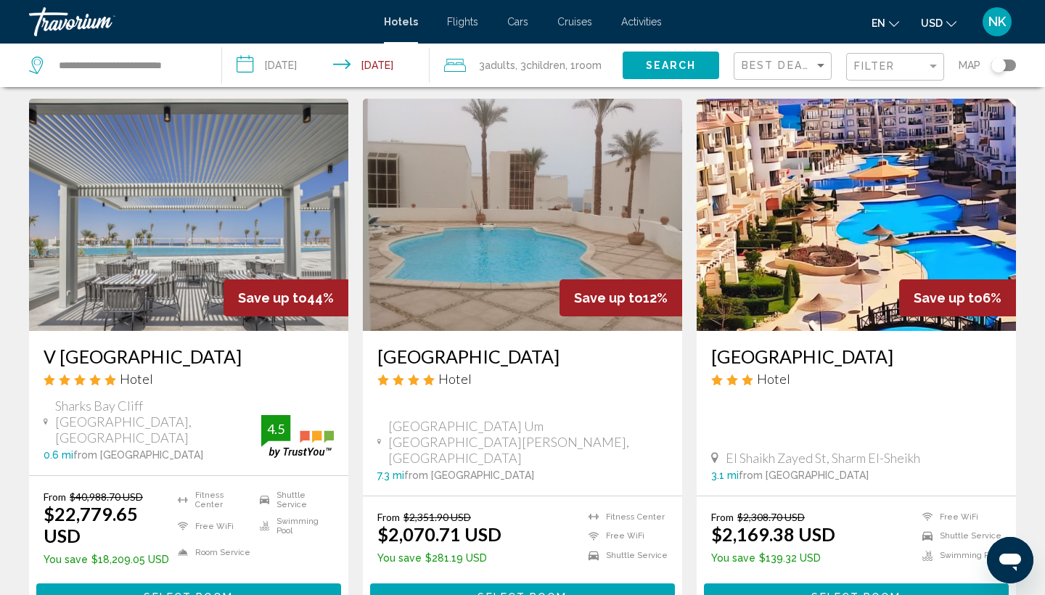
click at [87, 230] on img "Main content" at bounding box center [188, 215] width 319 height 232
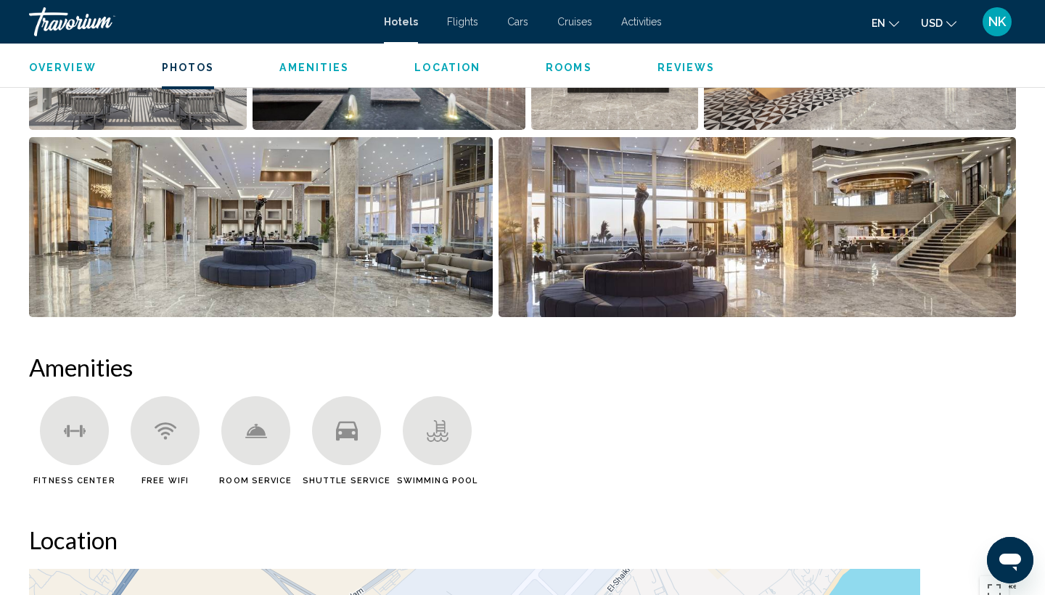
scroll to position [845, 0]
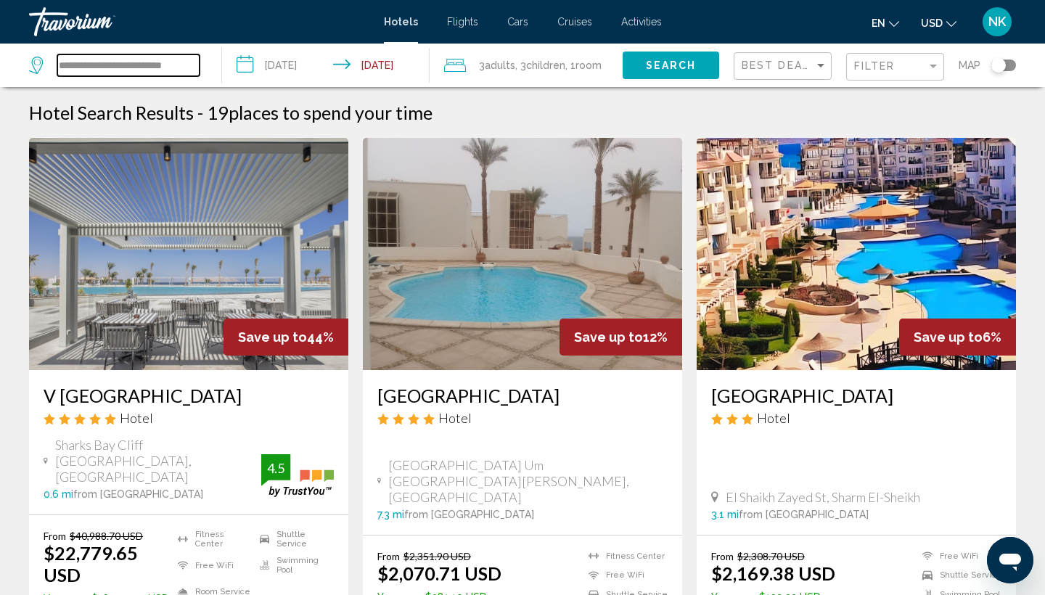
click at [118, 62] on input "**********" at bounding box center [128, 65] width 142 height 22
click at [118, 67] on input "**********" at bounding box center [128, 65] width 142 height 22
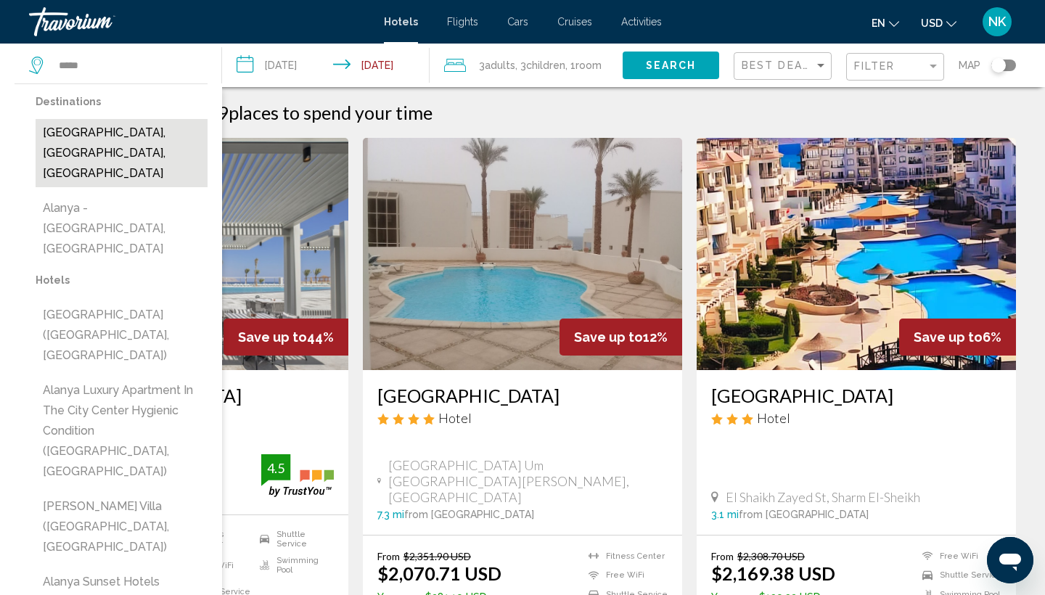
click at [78, 130] on button "[GEOGRAPHIC_DATA], [GEOGRAPHIC_DATA], [GEOGRAPHIC_DATA]" at bounding box center [122, 153] width 172 height 68
type input "**********"
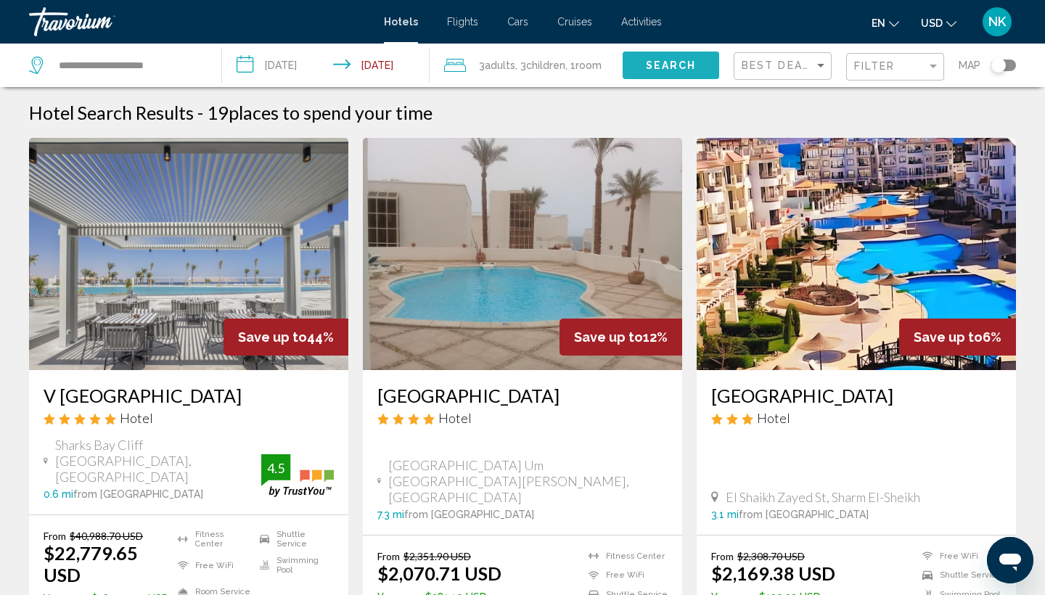
click at [681, 65] on span "Search" at bounding box center [671, 66] width 51 height 12
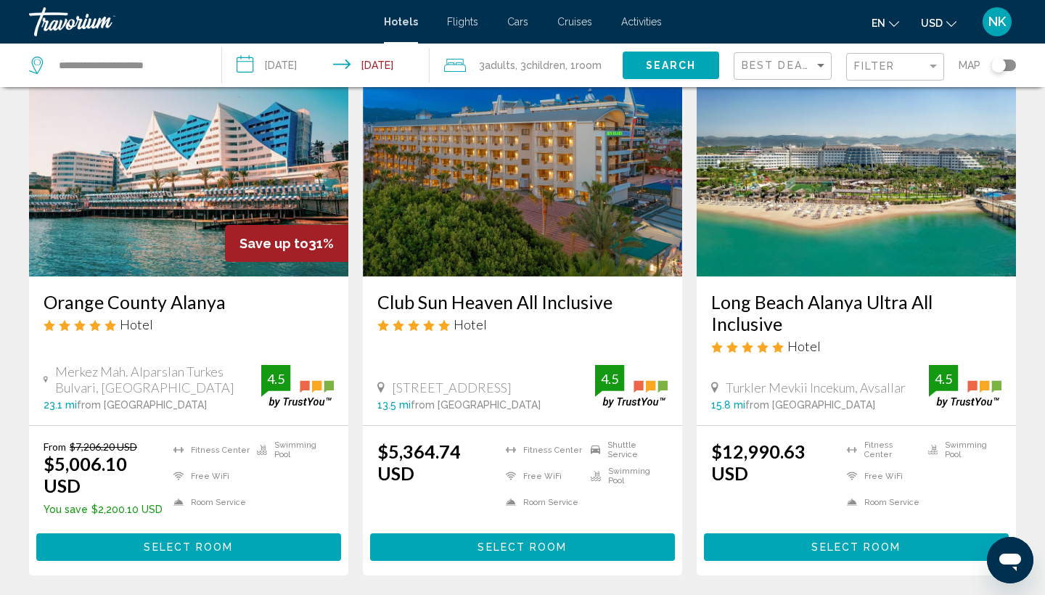
scroll to position [94, 0]
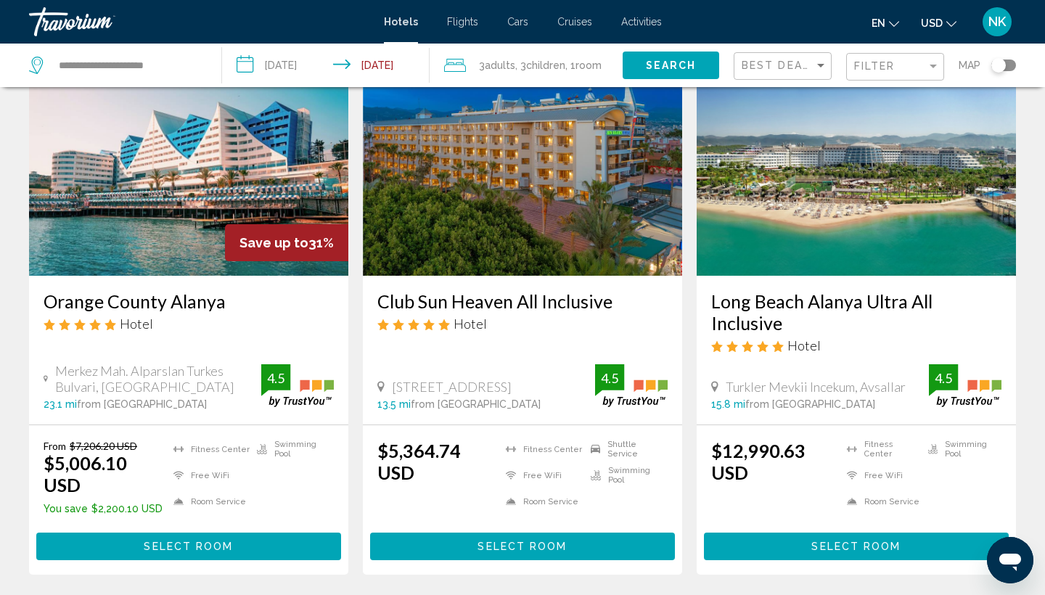
drag, startPoint x: 40, startPoint y: 301, endPoint x: 230, endPoint y: 303, distance: 190.1
click at [230, 303] on div "Orange County Alanya Hotel [GEOGRAPHIC_DATA]. [GEOGRAPHIC_DATA], [GEOGRAPHIC_DA…" at bounding box center [188, 350] width 319 height 149
copy h3 "Orange County Alanya"
click at [155, 299] on h3 "Orange County Alanya" at bounding box center [189, 301] width 290 height 22
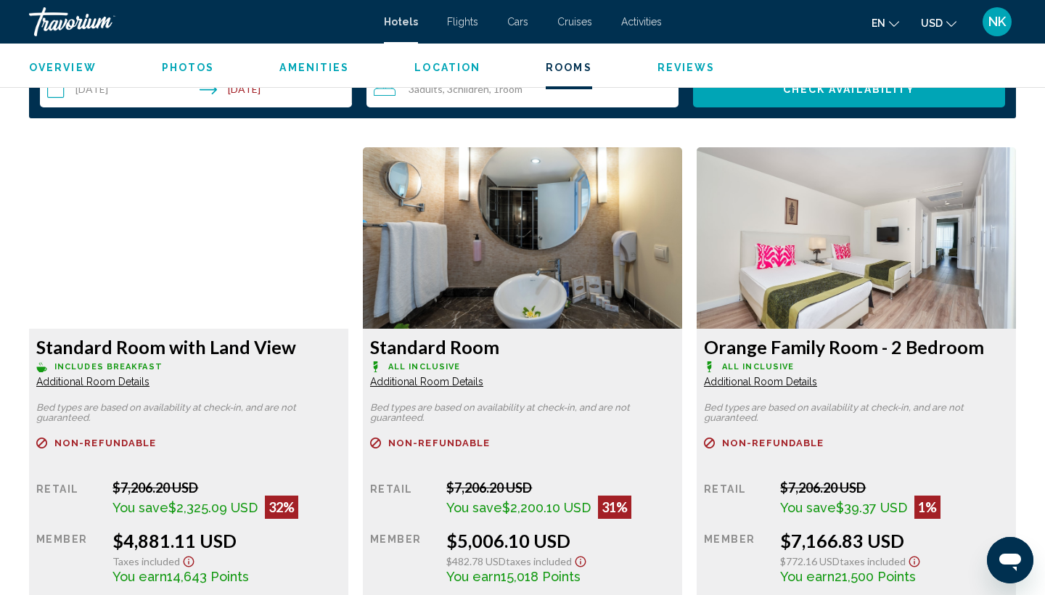
scroll to position [1905, 0]
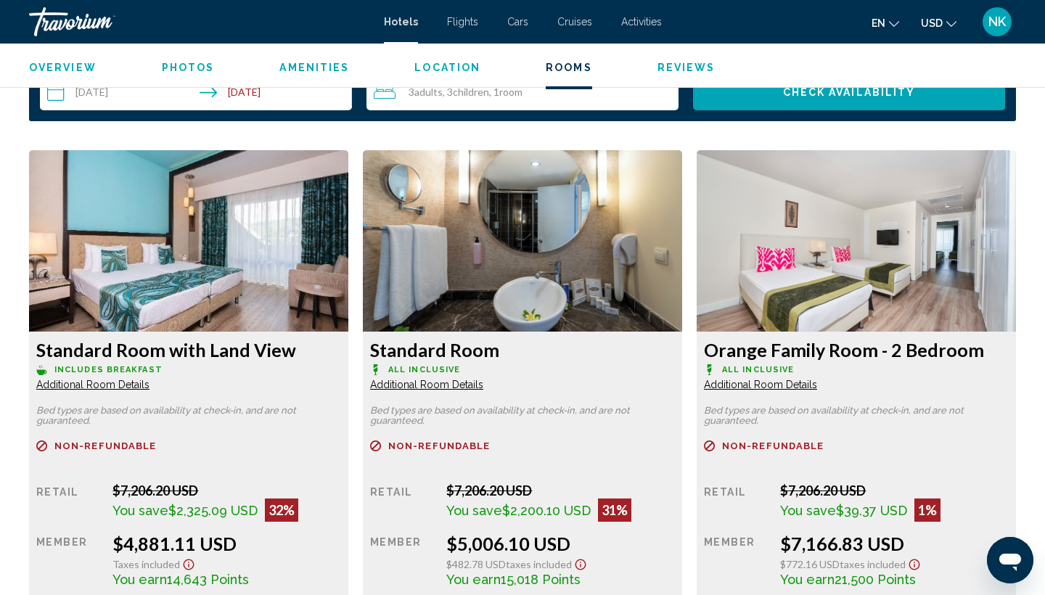
click at [348, 248] on img "Main content" at bounding box center [188, 240] width 319 height 181
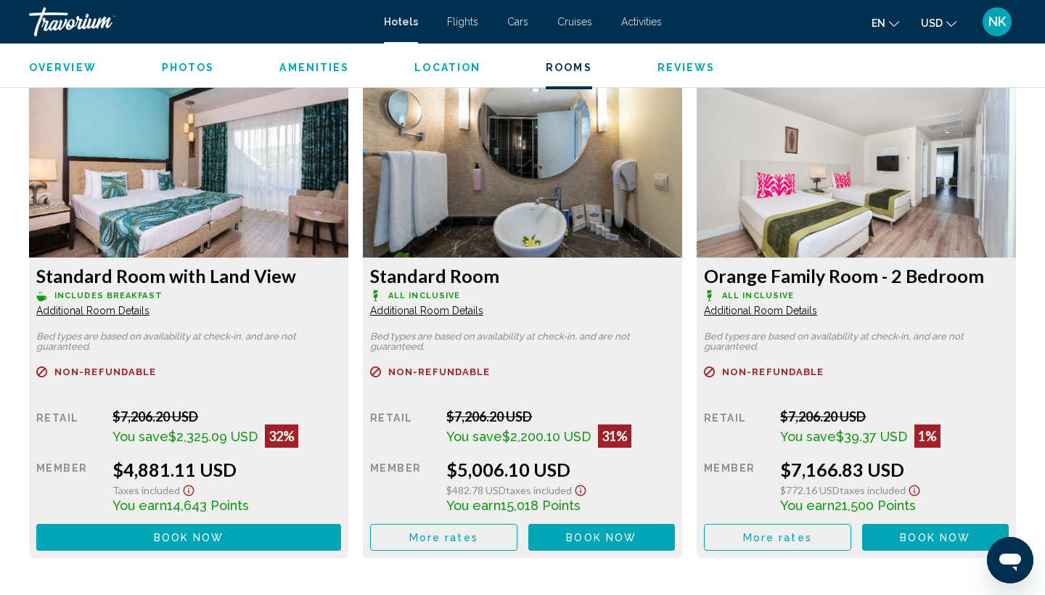
scroll to position [1982, 0]
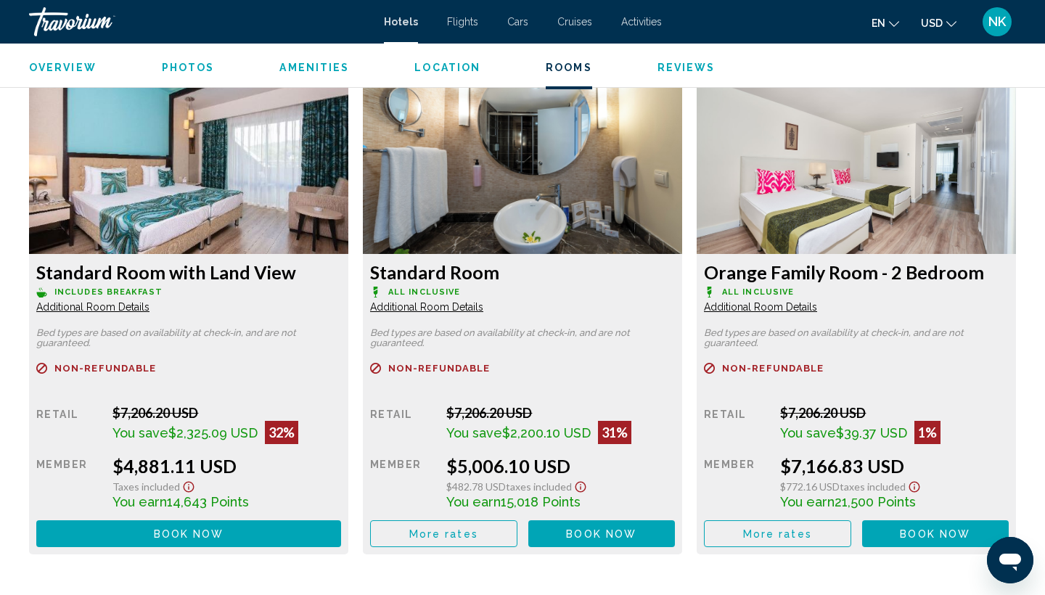
click at [149, 307] on span "Additional Room Details" at bounding box center [92, 307] width 113 height 12
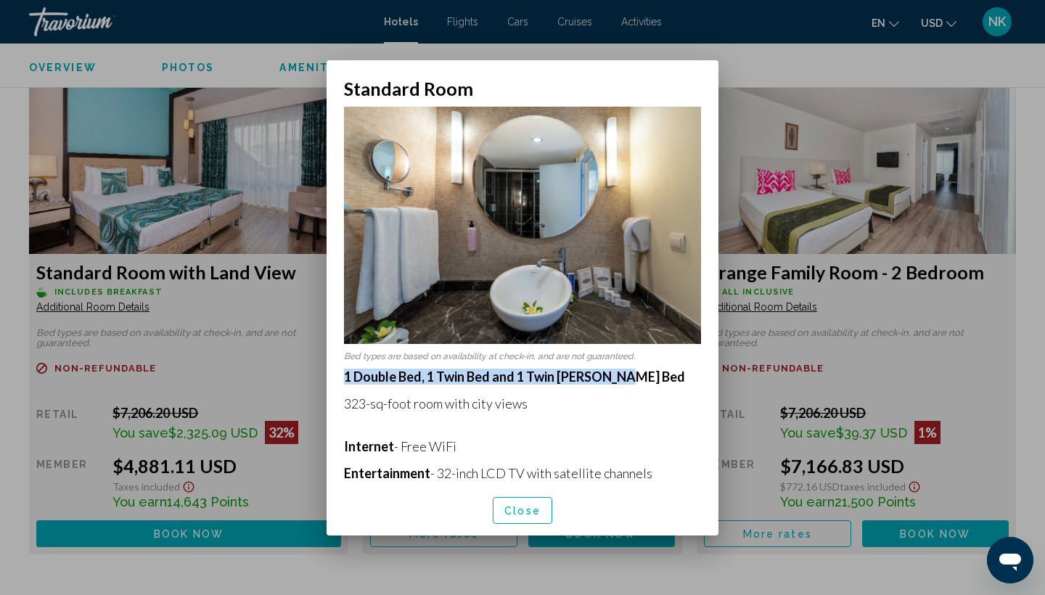
drag, startPoint x: 345, startPoint y: 378, endPoint x: 639, endPoint y: 374, distance: 293.9
copy strong "1 Double Bed, 1 Twin Bed and 1 Twin [PERSON_NAME] Bed"
click at [525, 518] on button "Close" at bounding box center [522, 510] width 59 height 27
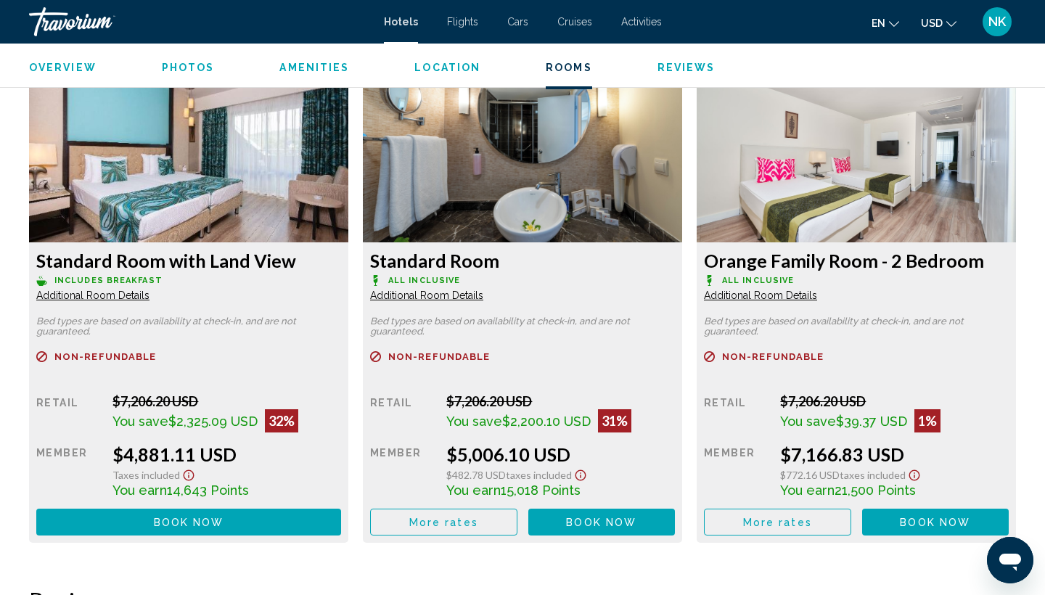
scroll to position [1986, 0]
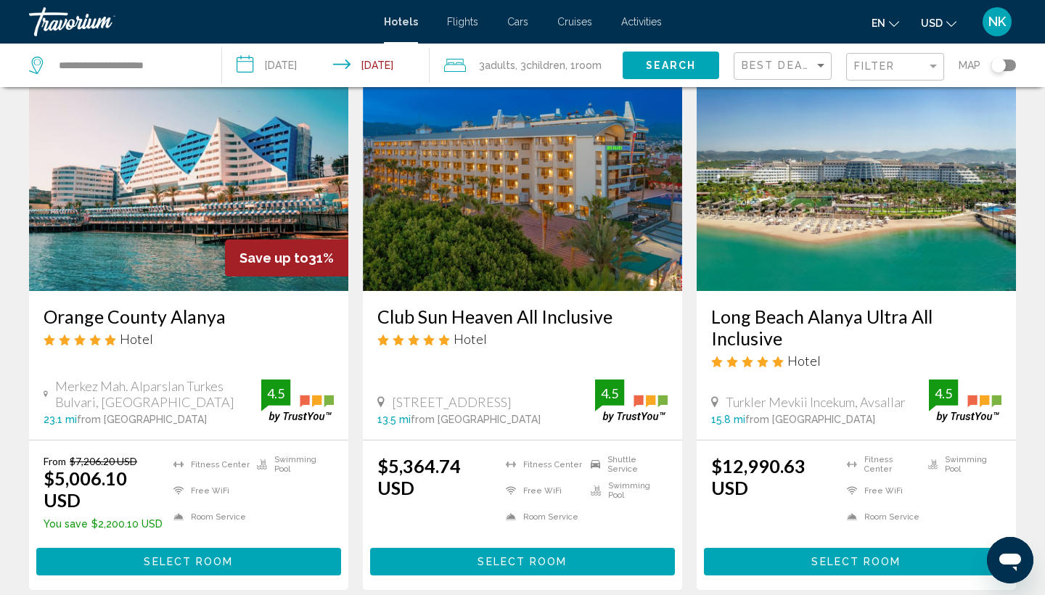
scroll to position [75, 0]
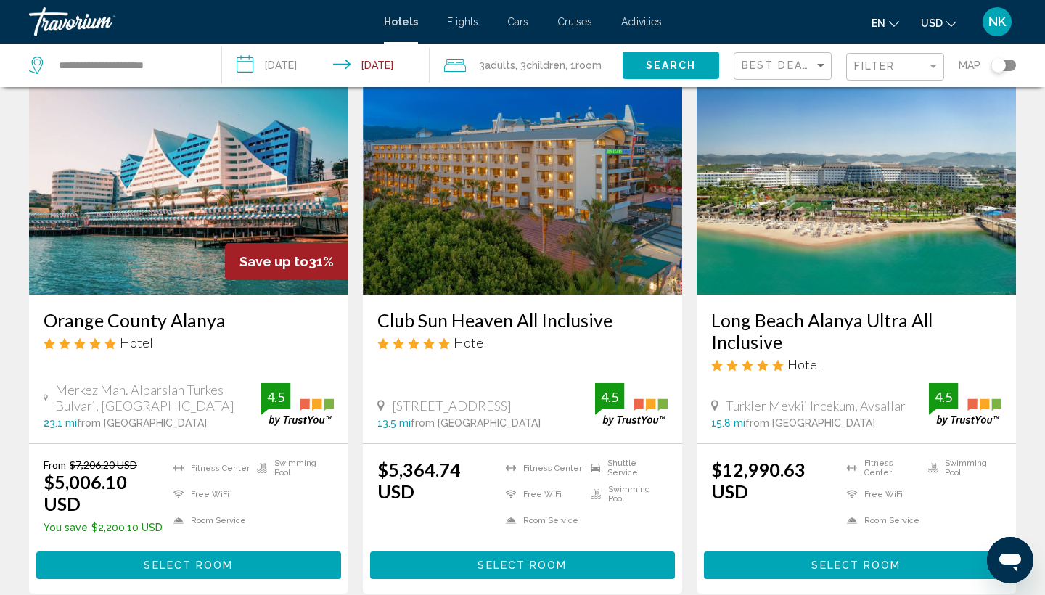
drag, startPoint x: 373, startPoint y: 319, endPoint x: 639, endPoint y: 329, distance: 265.8
click at [639, 329] on div "Club Sun Heaven All Inclusive Hotel [STREET_ADDRESS], [GEOGRAPHIC_DATA] 13.5 mi…" at bounding box center [522, 369] width 319 height 149
copy h3 "Club Sun Heaven All Inclusive"
click at [480, 321] on h3 "Club Sun Heaven All Inclusive" at bounding box center [522, 320] width 290 height 22
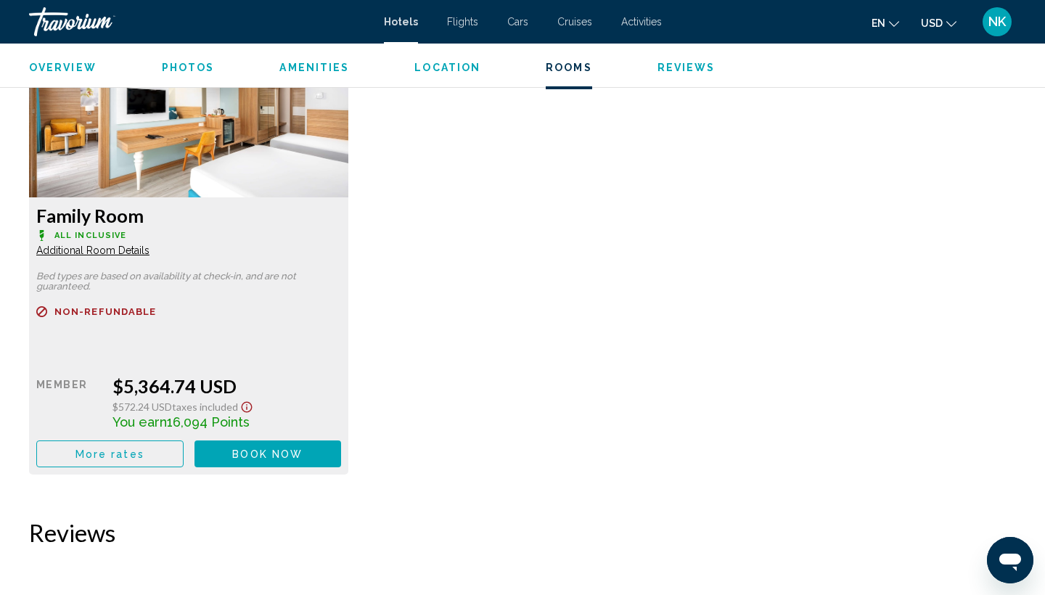
scroll to position [2041, 0]
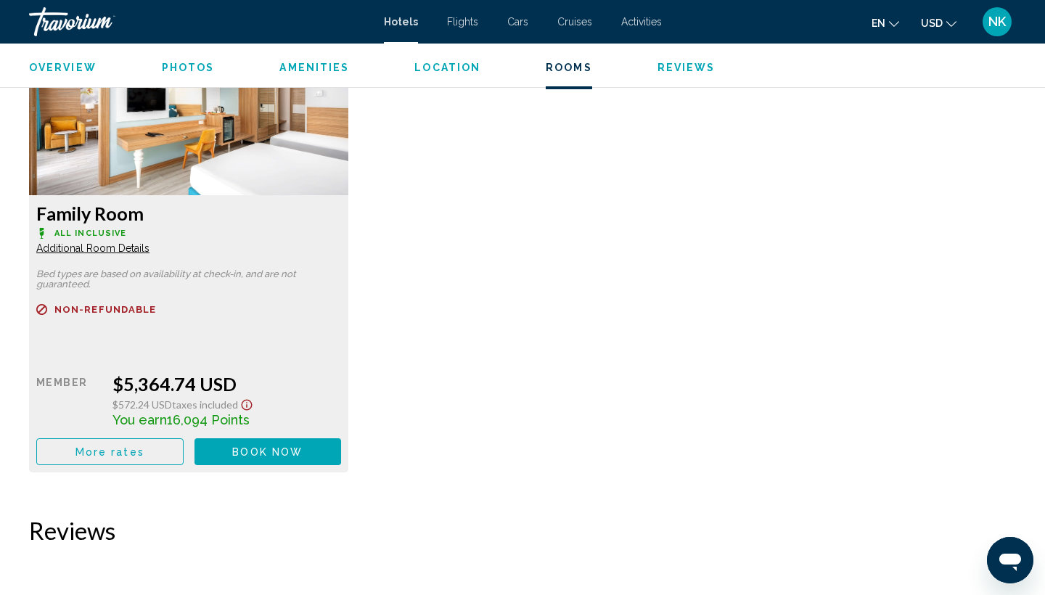
click at [108, 251] on span "Additional Room Details" at bounding box center [92, 248] width 113 height 12
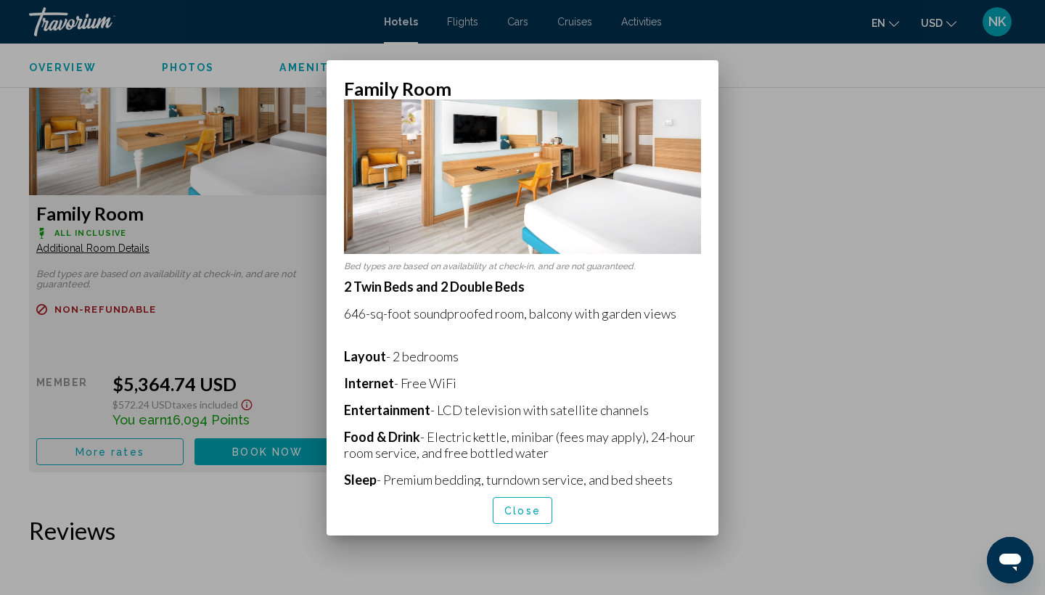
scroll to position [90, 0]
click at [816, 332] on div at bounding box center [522, 297] width 1045 height 595
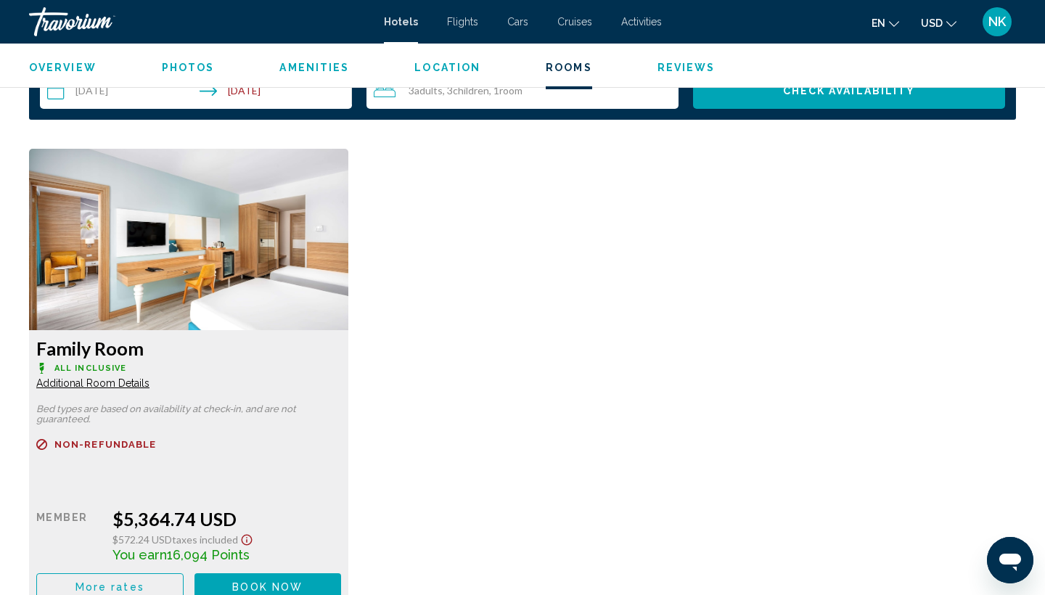
scroll to position [1904, 0]
